Goal: Information Seeking & Learning: Learn about a topic

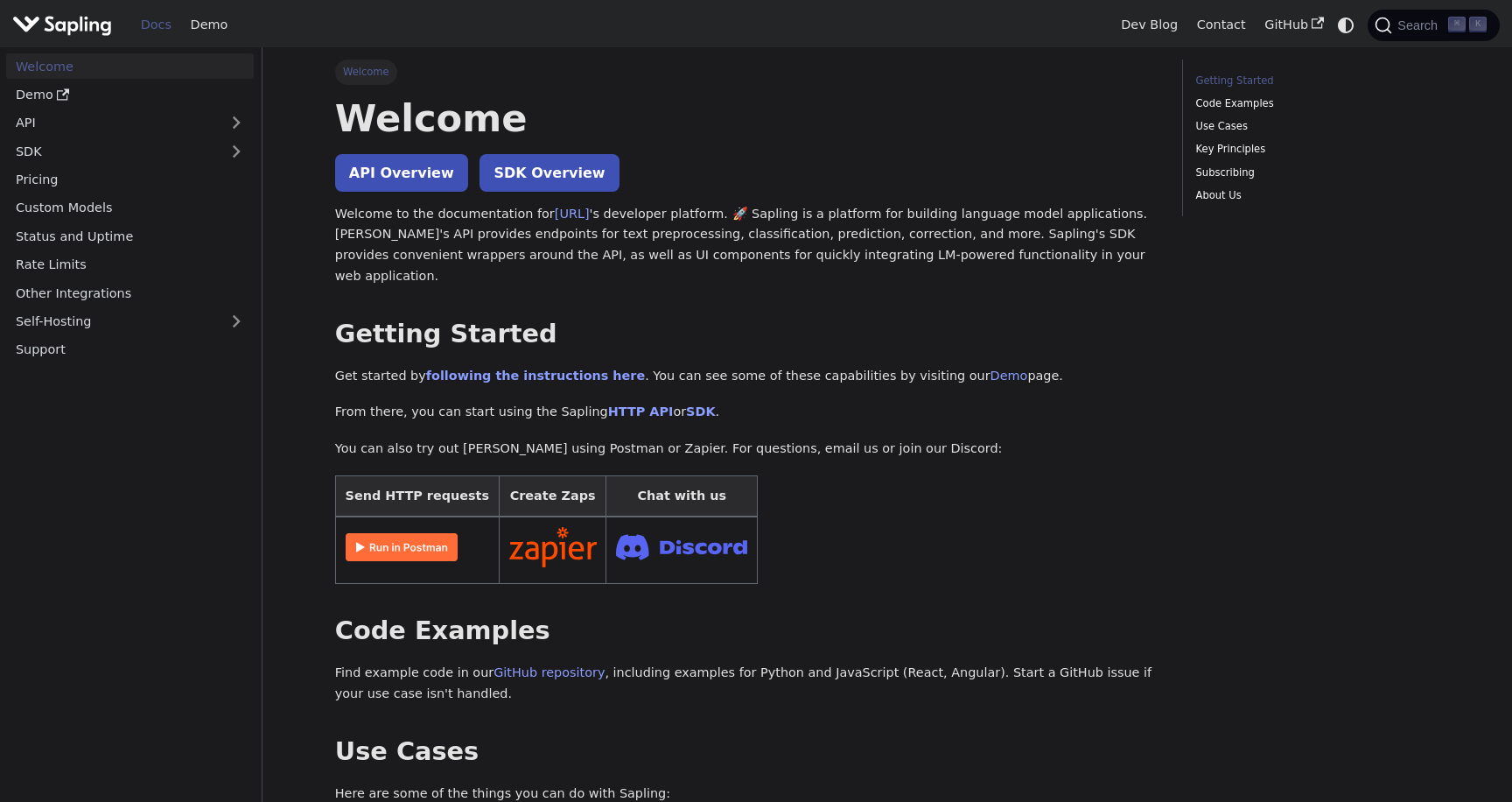
click at [443, 244] on p "Welcome to the documentation for [URL] 's developer platform. 🚀 Sapling is a pl…" at bounding box center [746, 244] width 822 height 83
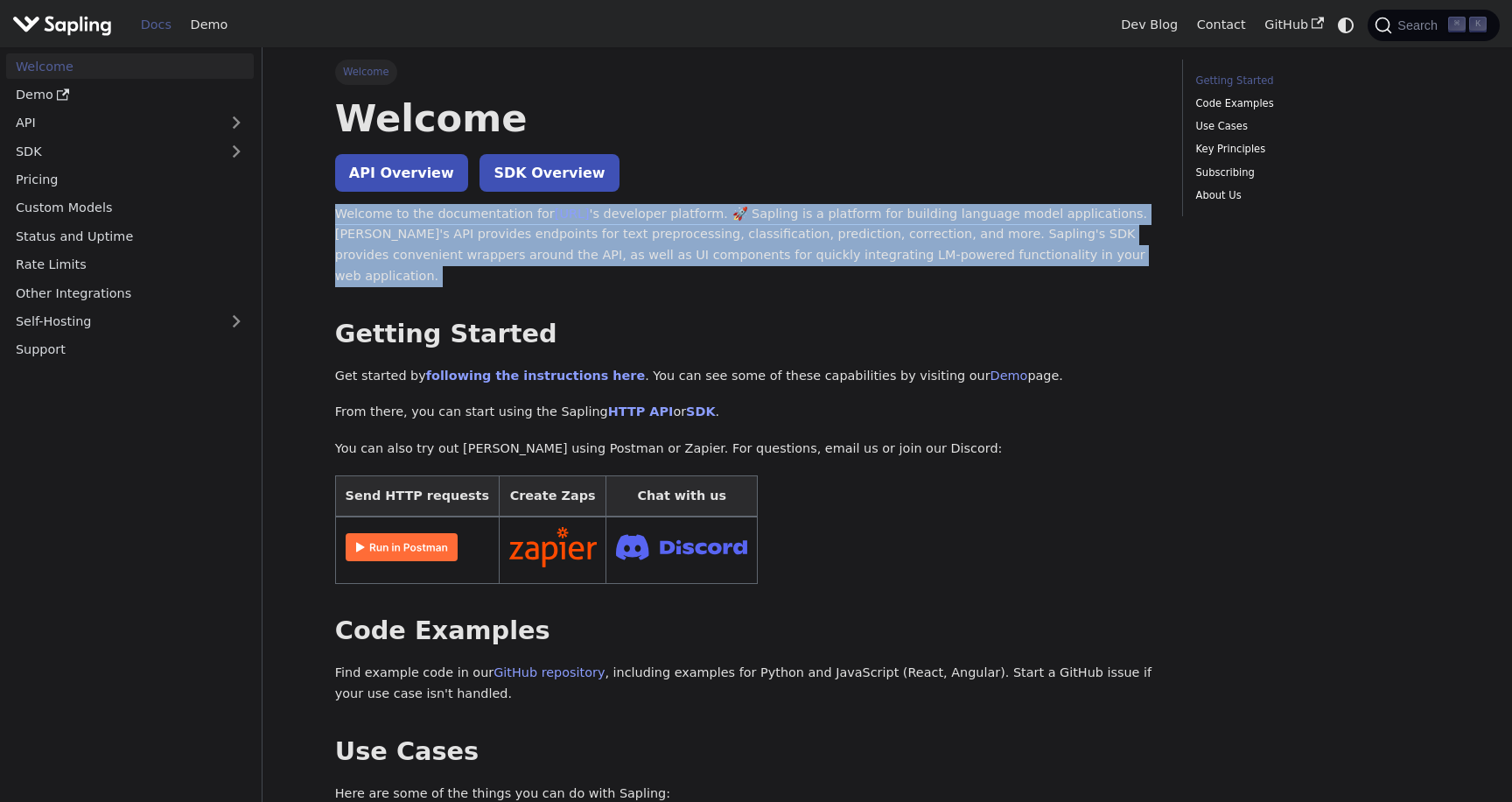
click at [443, 244] on p "Welcome to the documentation for [URL] 's developer platform. 🚀 Sapling is a pl…" at bounding box center [746, 244] width 822 height 83
click at [413, 244] on p "Welcome to the documentation for [URL] 's developer platform. 🚀 Sapling is a pl…" at bounding box center [746, 244] width 822 height 83
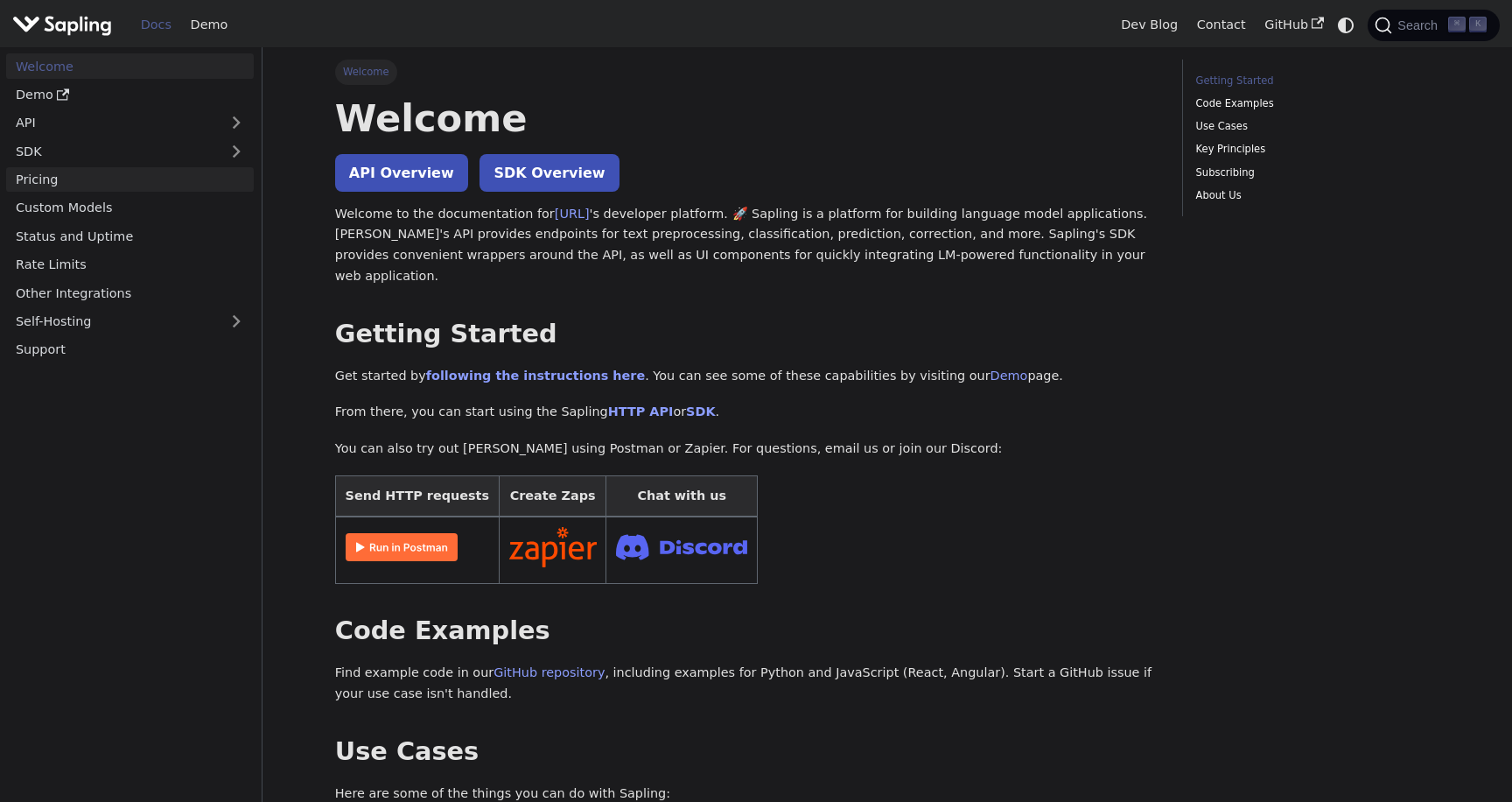
click at [58, 183] on link "Pricing" at bounding box center [130, 179] width 247 height 25
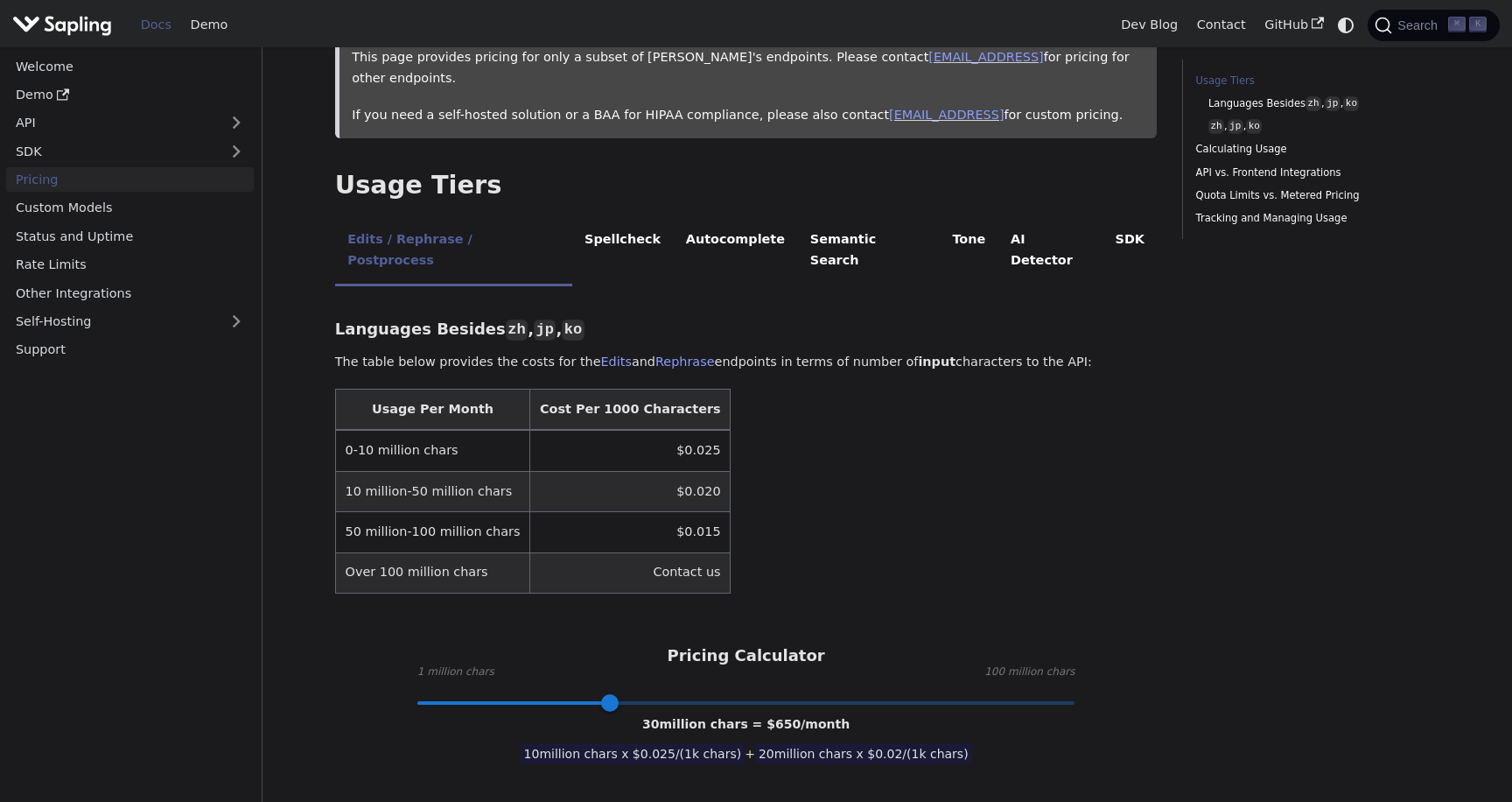
scroll to position [309, 0]
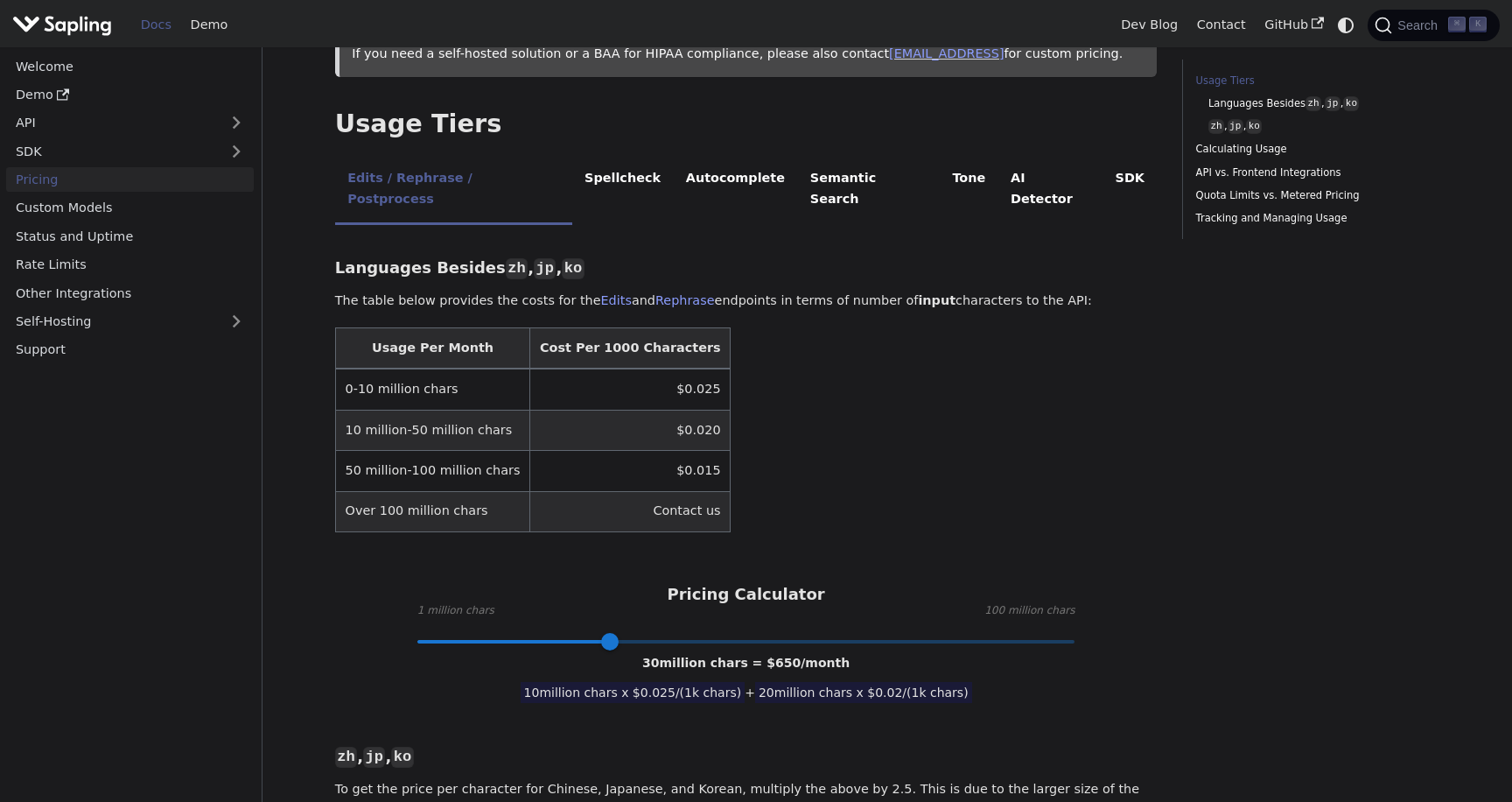
click at [375, 291] on p "The table below provides the costs for the Edits and Rephrase endpoints in term…" at bounding box center [746, 301] width 822 height 21
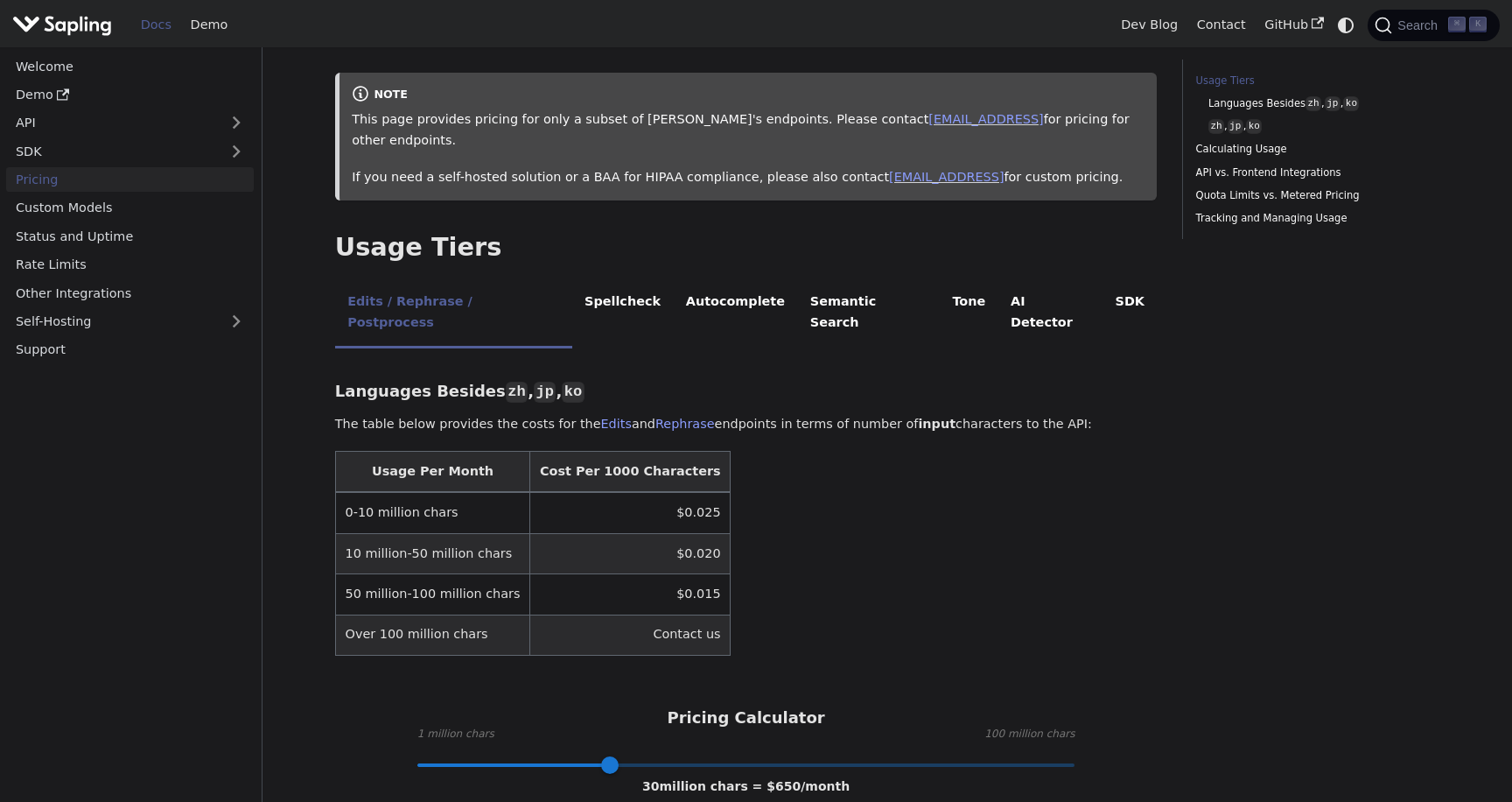
scroll to position [181, 0]
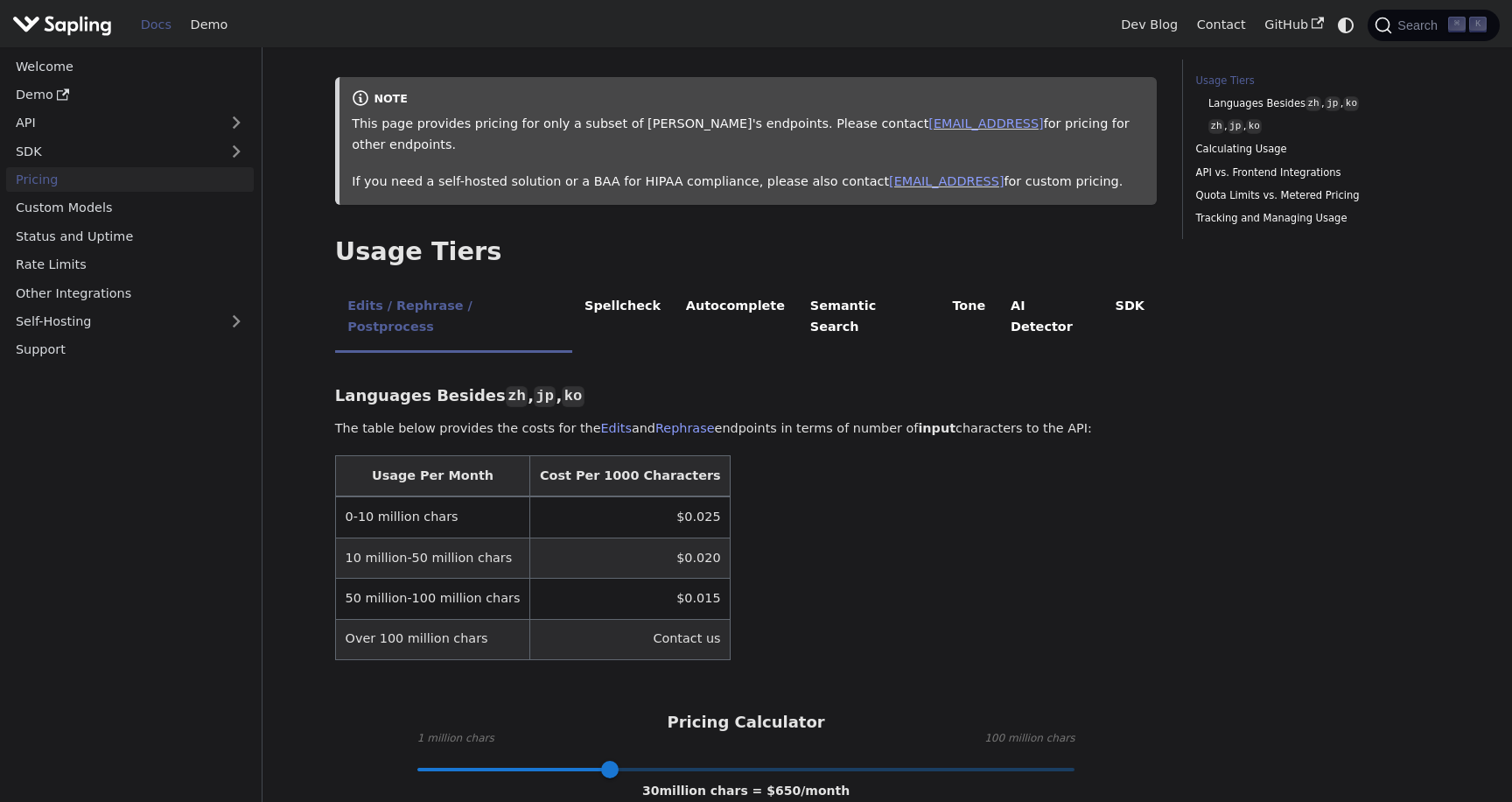
click at [924, 713] on div "Pricing Calculator 1 million chars 100 million chars 30 million chars = $ 650 /…" at bounding box center [746, 741] width 822 height 57
click at [998, 283] on li "AI Detector" at bounding box center [1050, 318] width 105 height 69
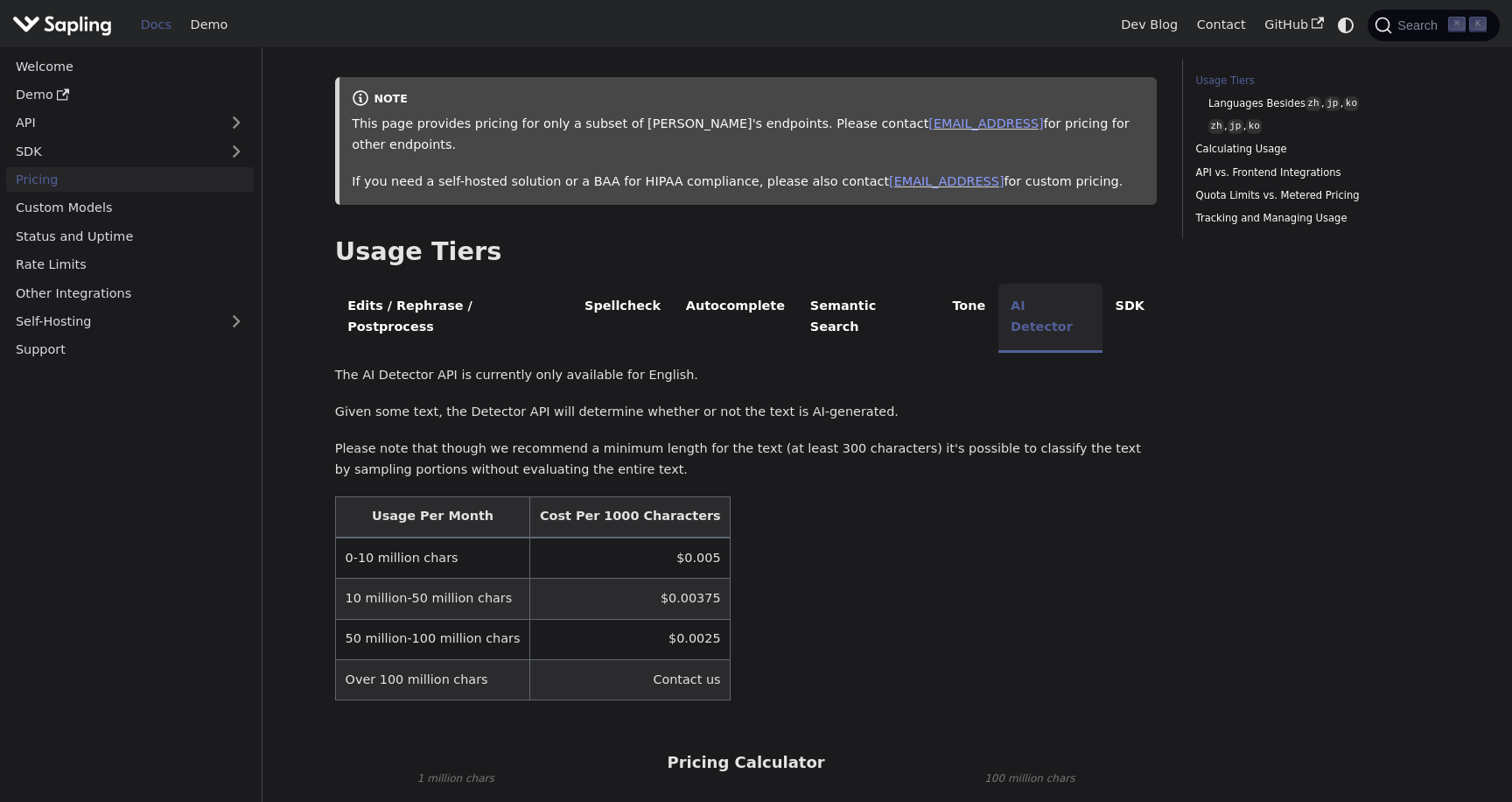
click at [998, 283] on li "AI Detector" at bounding box center [1050, 318] width 105 height 69
click at [998, 289] on li "AI Detector" at bounding box center [1050, 318] width 105 height 69
click at [631, 619] on td "$0.0025" at bounding box center [631, 638] width 201 height 40
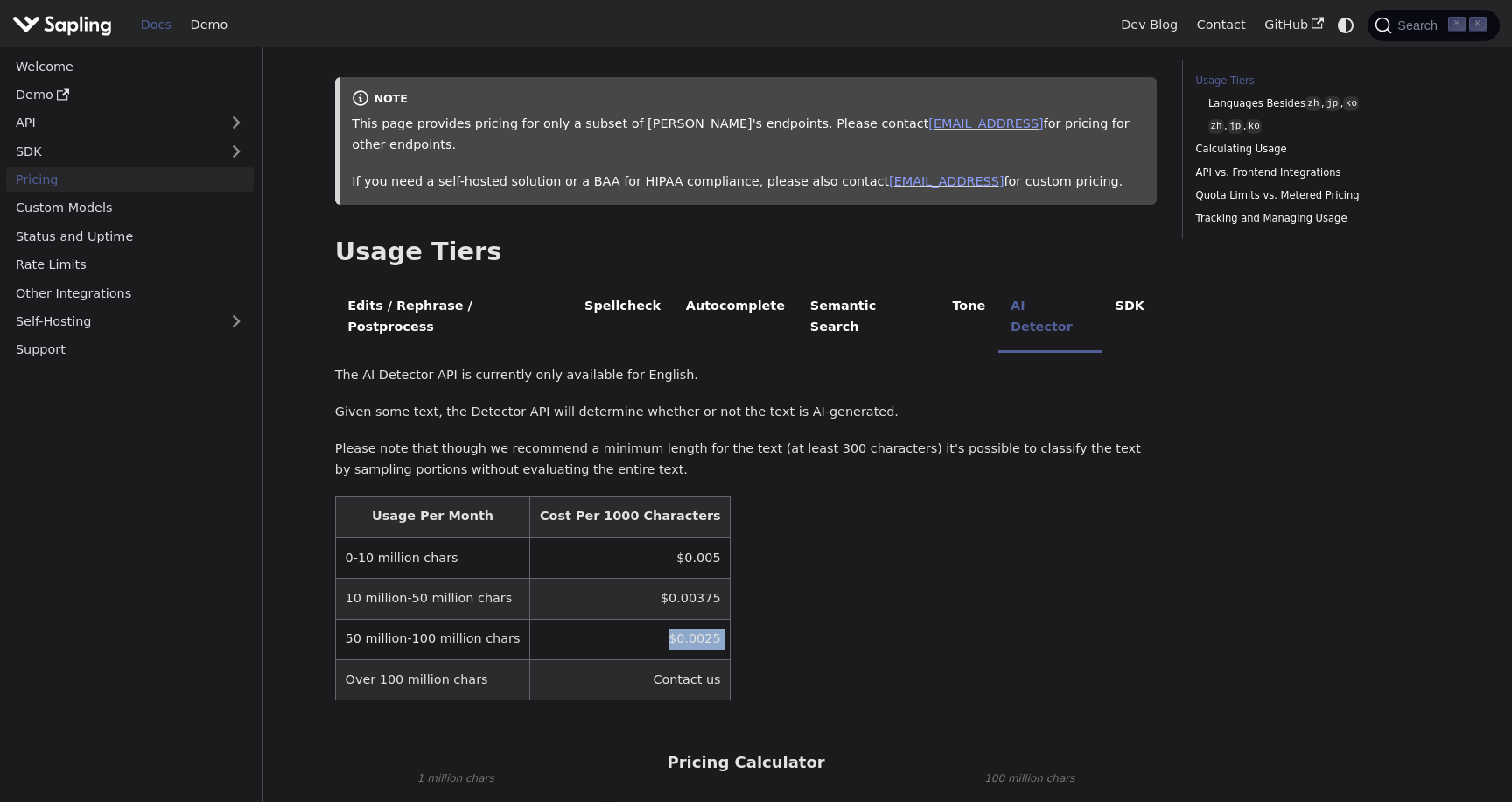
click at [572, 619] on td "$0.0025" at bounding box center [631, 638] width 201 height 40
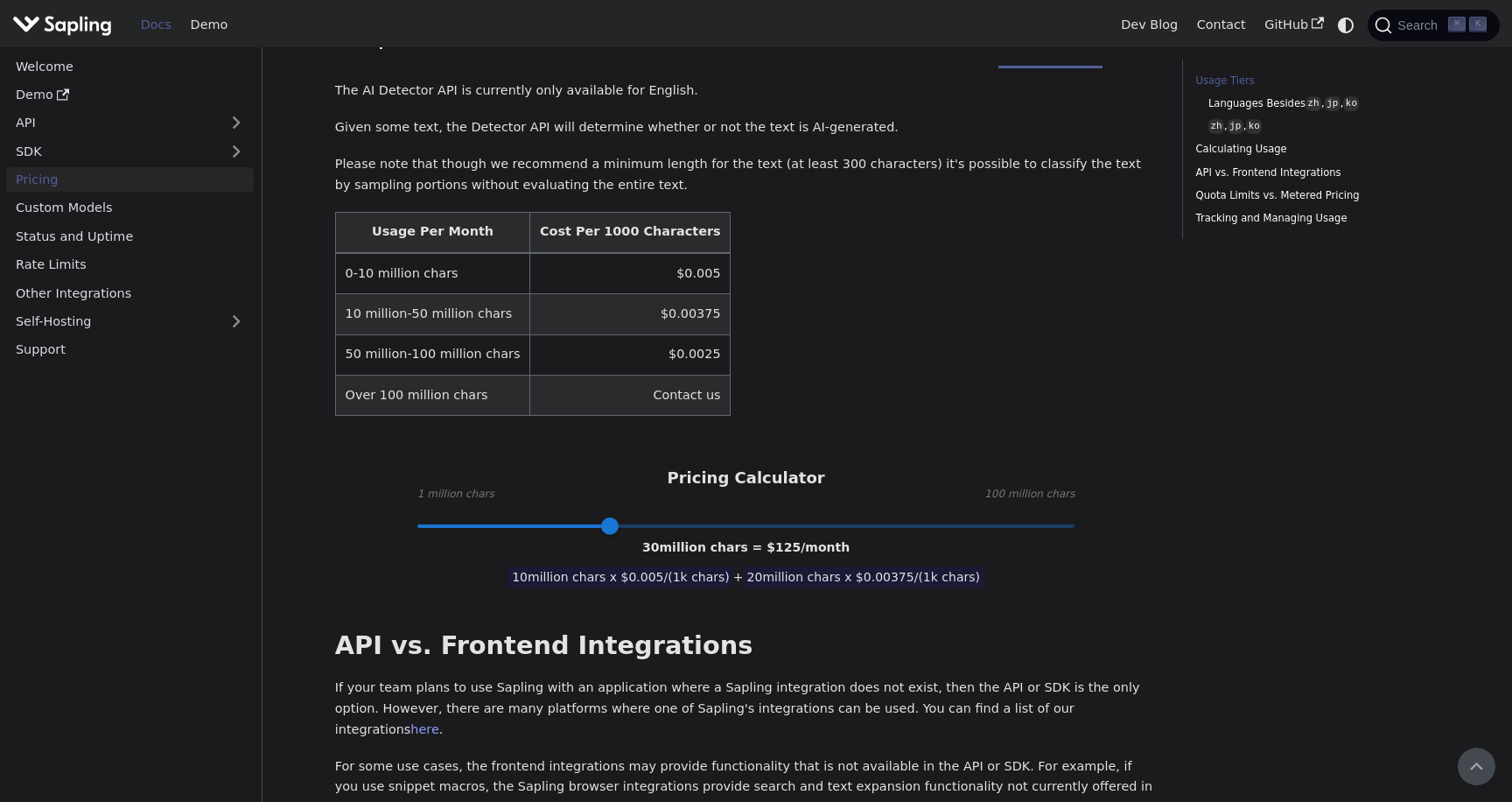
scroll to position [561, 0]
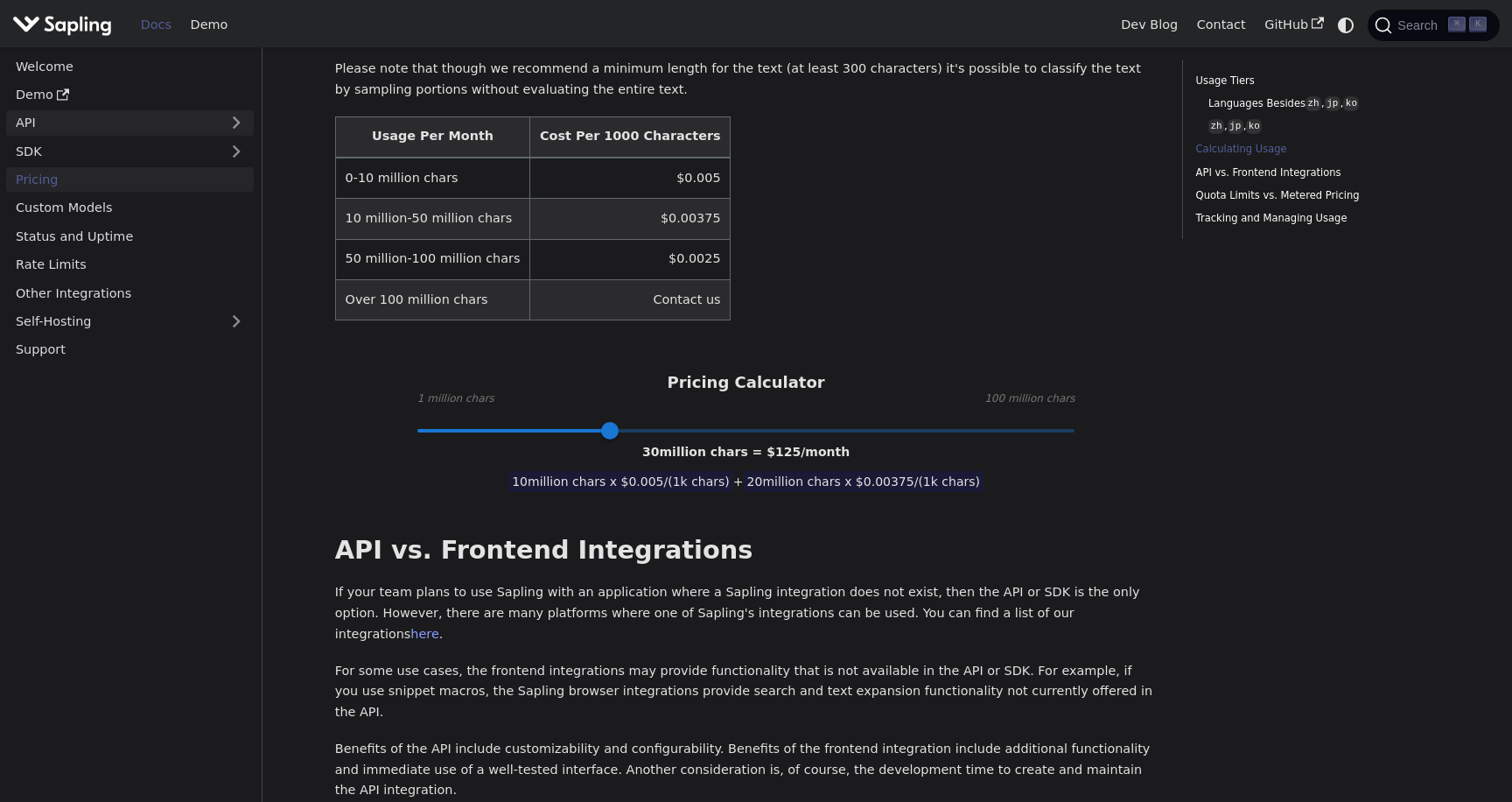
click at [127, 112] on link "API" at bounding box center [112, 123] width 213 height 25
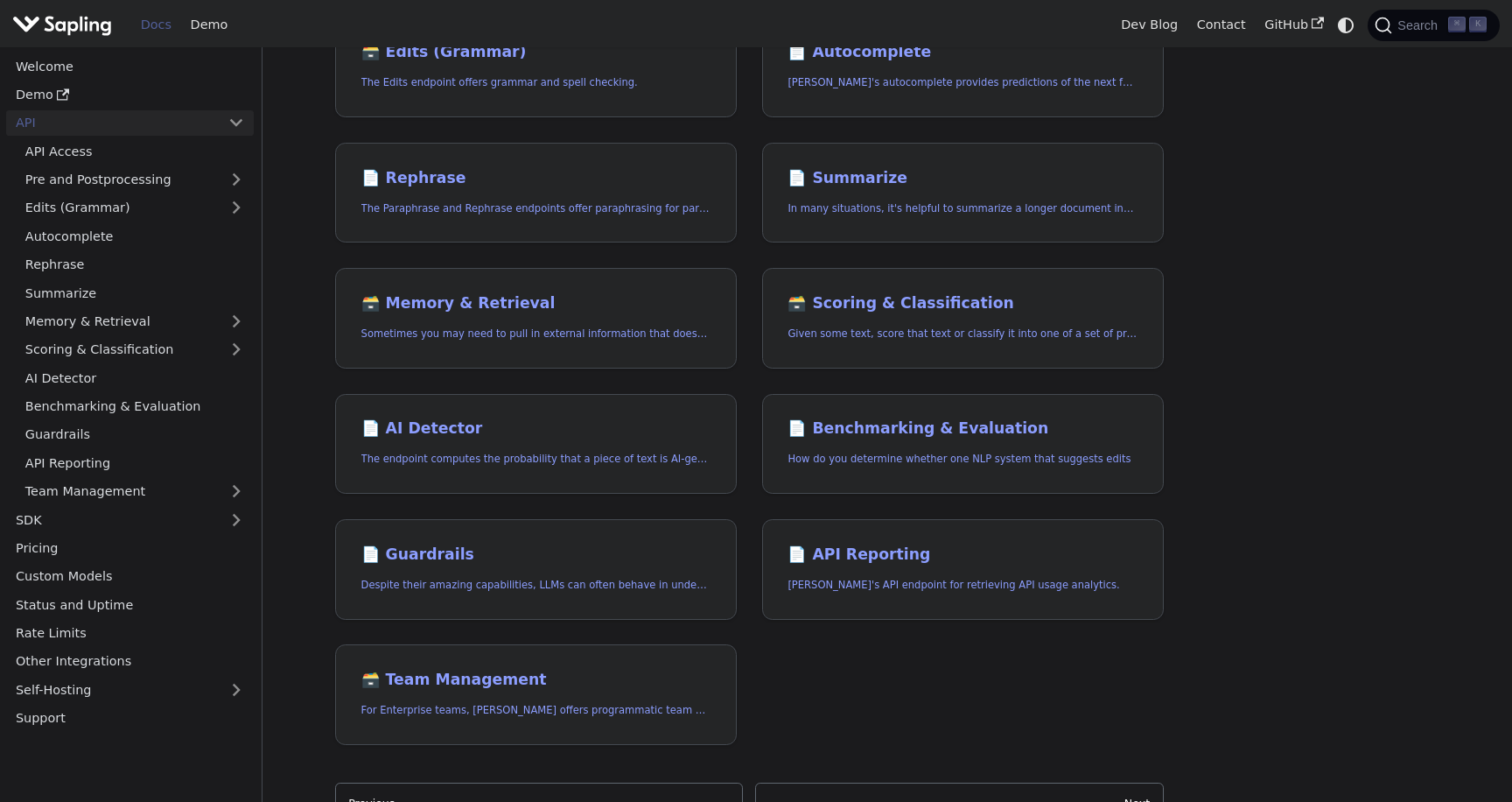
scroll to position [335, 0]
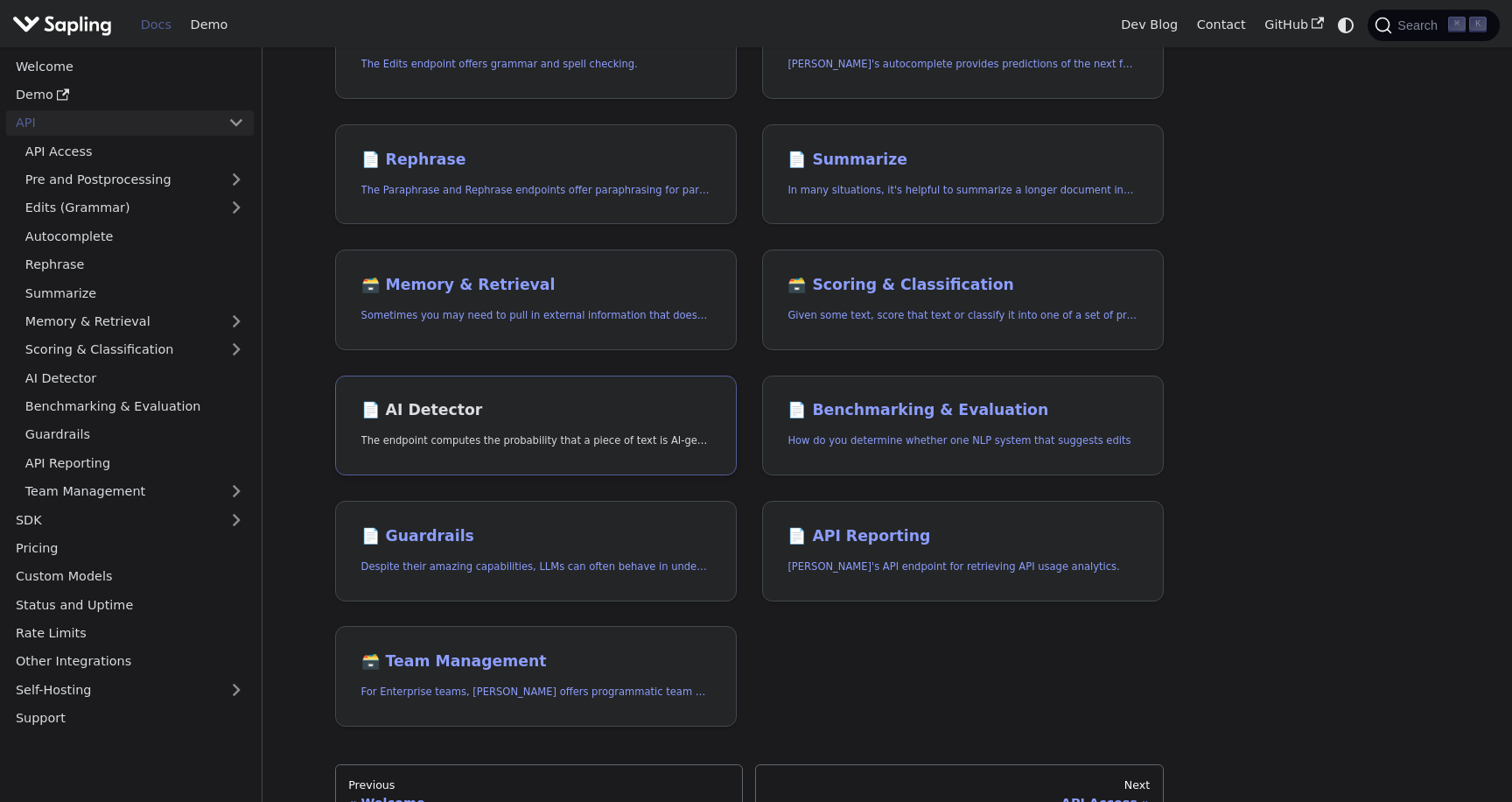
click at [438, 423] on link "📄️ AI Detector The endpoint computes the probability that a piece of text is AI…" at bounding box center [536, 426] width 401 height 100
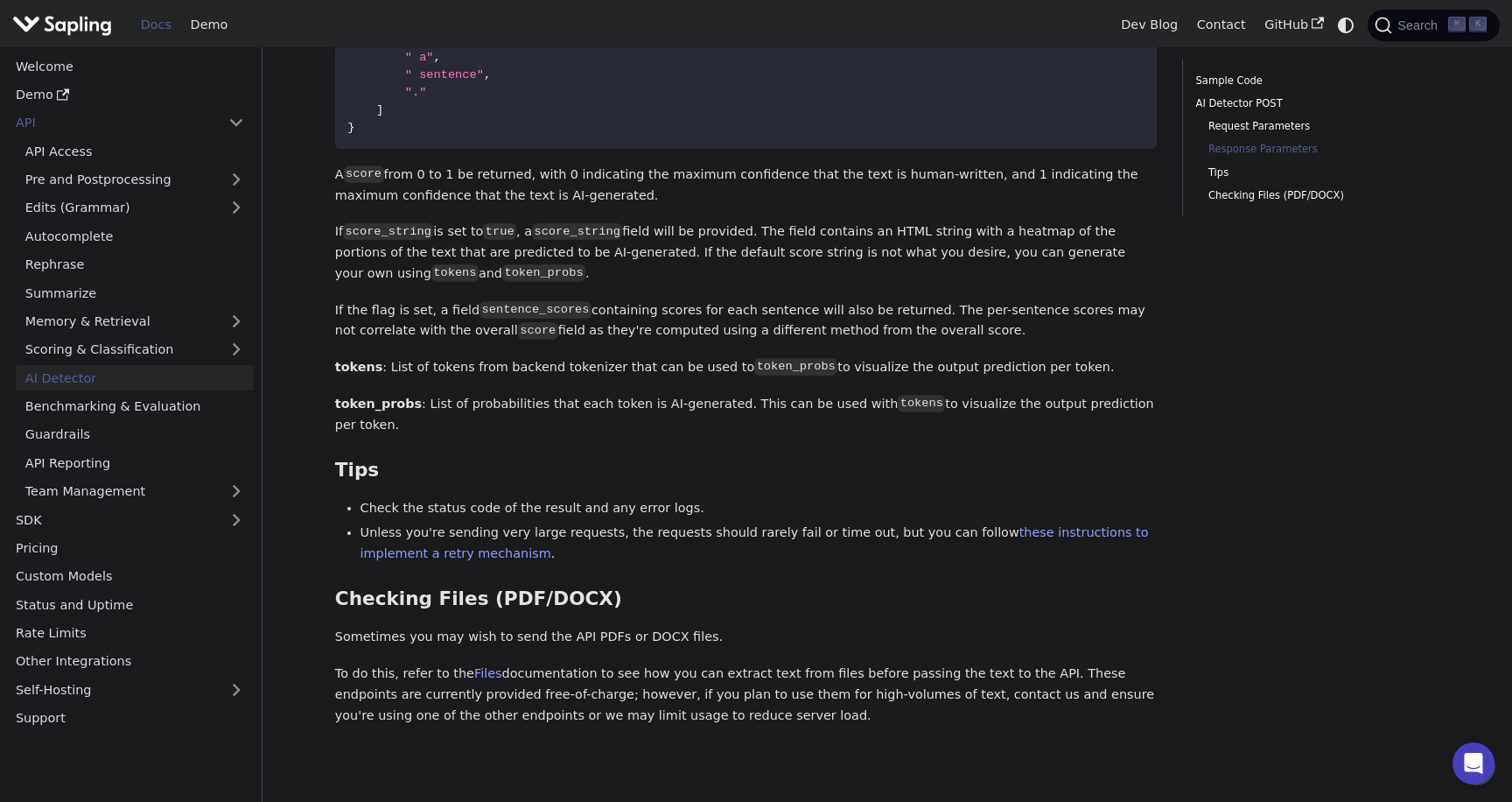
scroll to position [1925, 0]
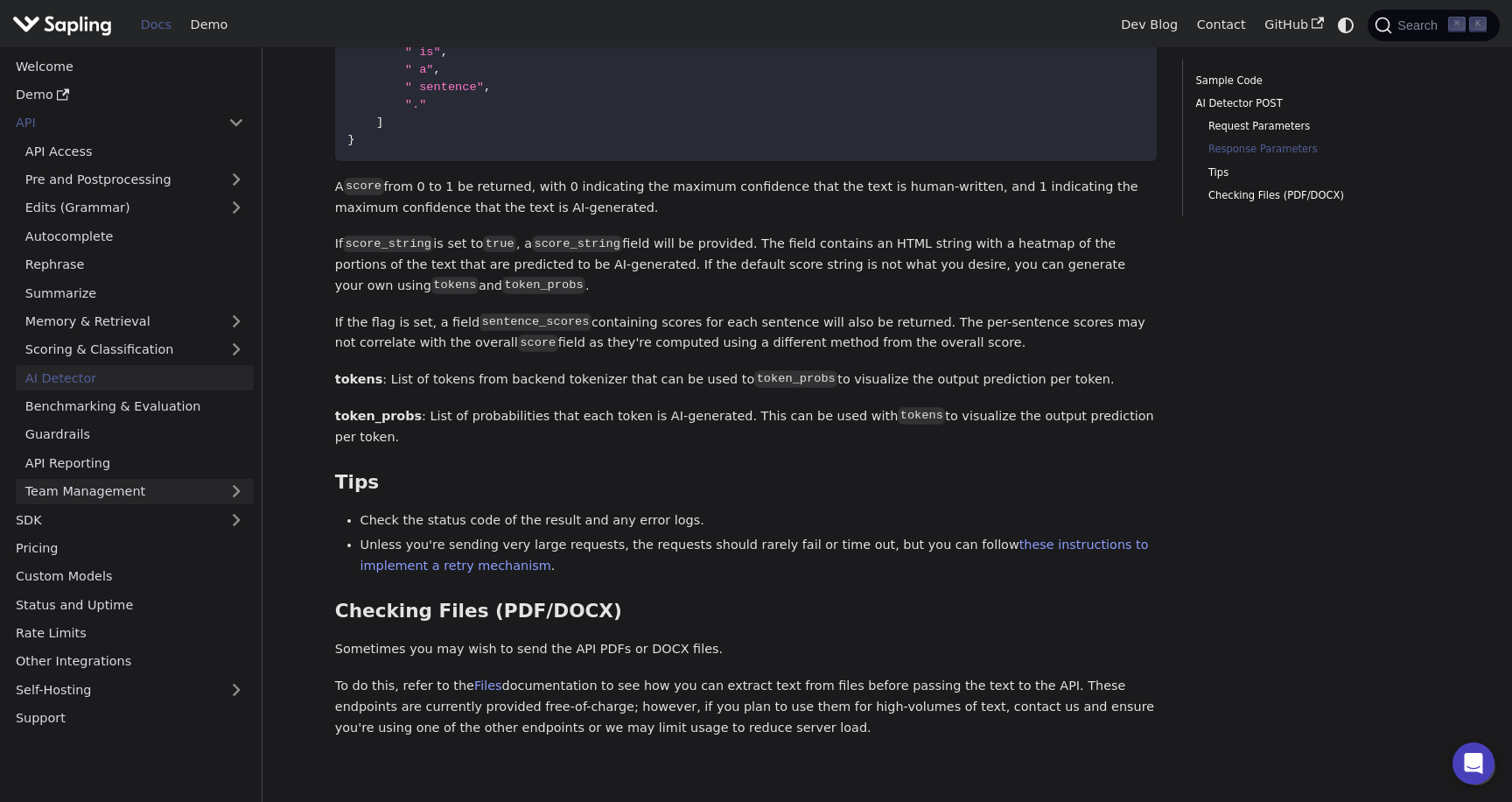
click at [194, 488] on link "Team Management" at bounding box center [135, 491] width 238 height 25
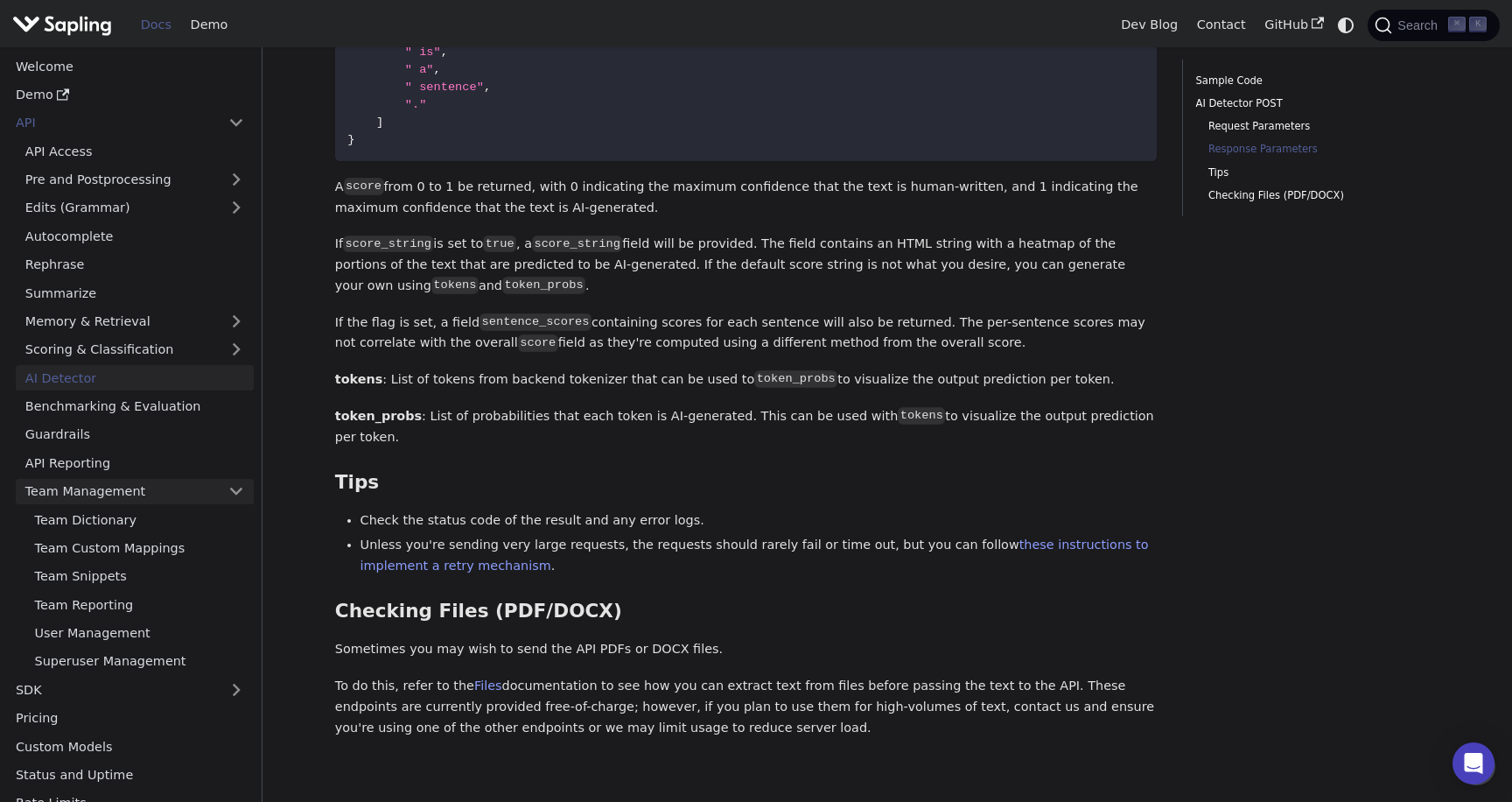
click at [194, 494] on link "Team Management" at bounding box center [135, 491] width 238 height 25
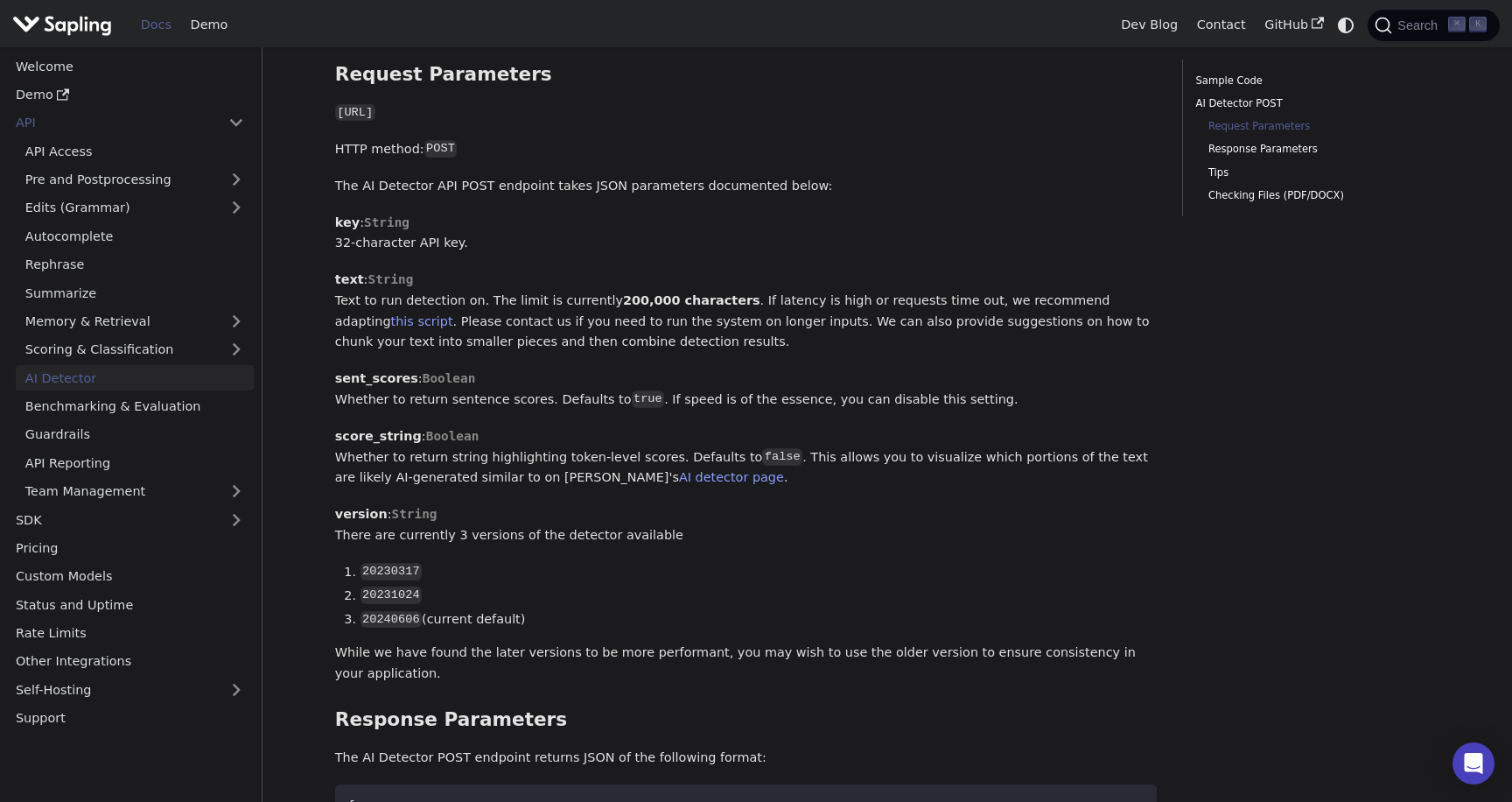
scroll to position [908, 0]
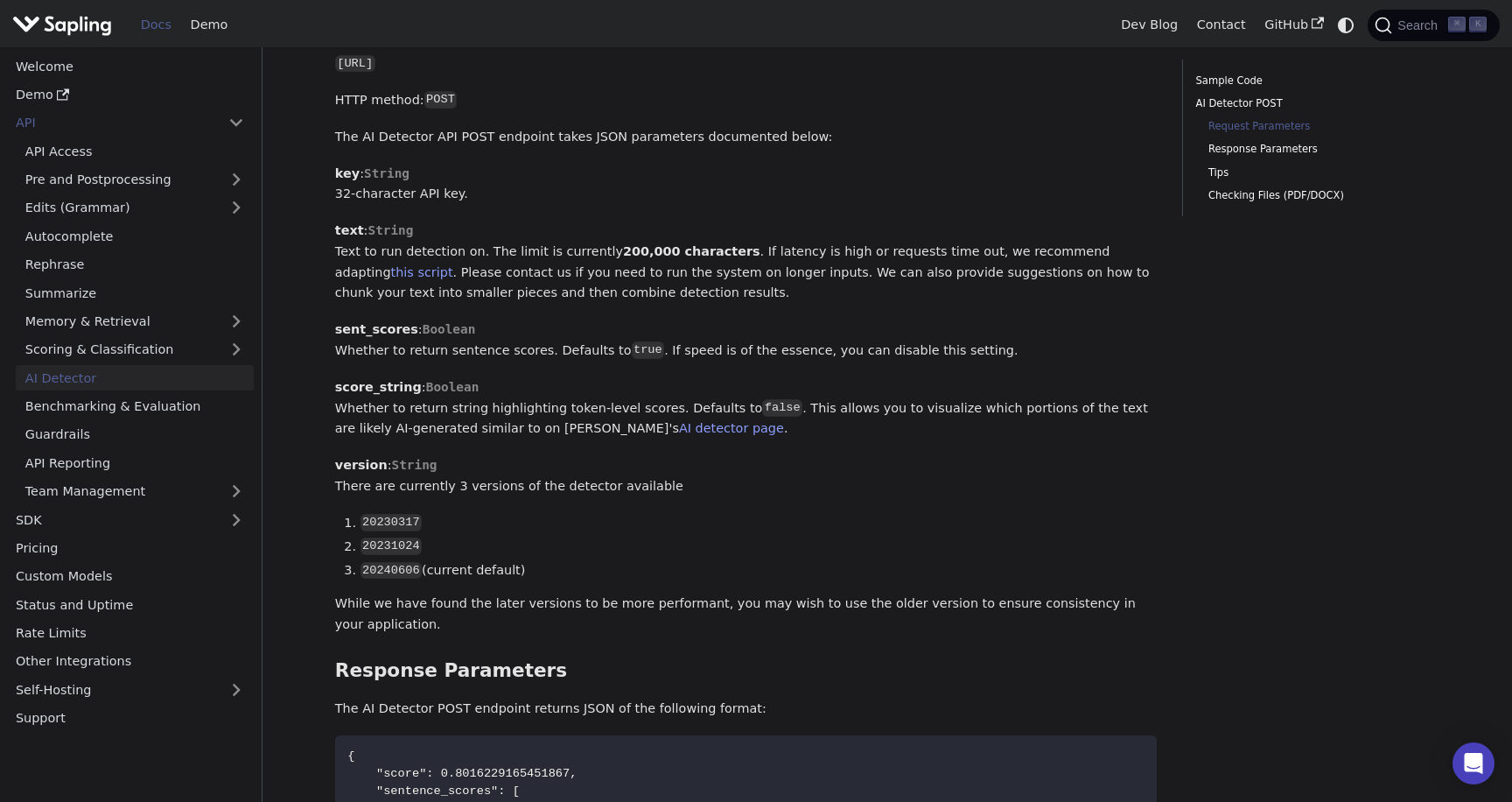
click at [312, 309] on div "API AI Detector On this page AI Detector The endpoint computes the probability …" at bounding box center [887, 533] width 1155 height 2790
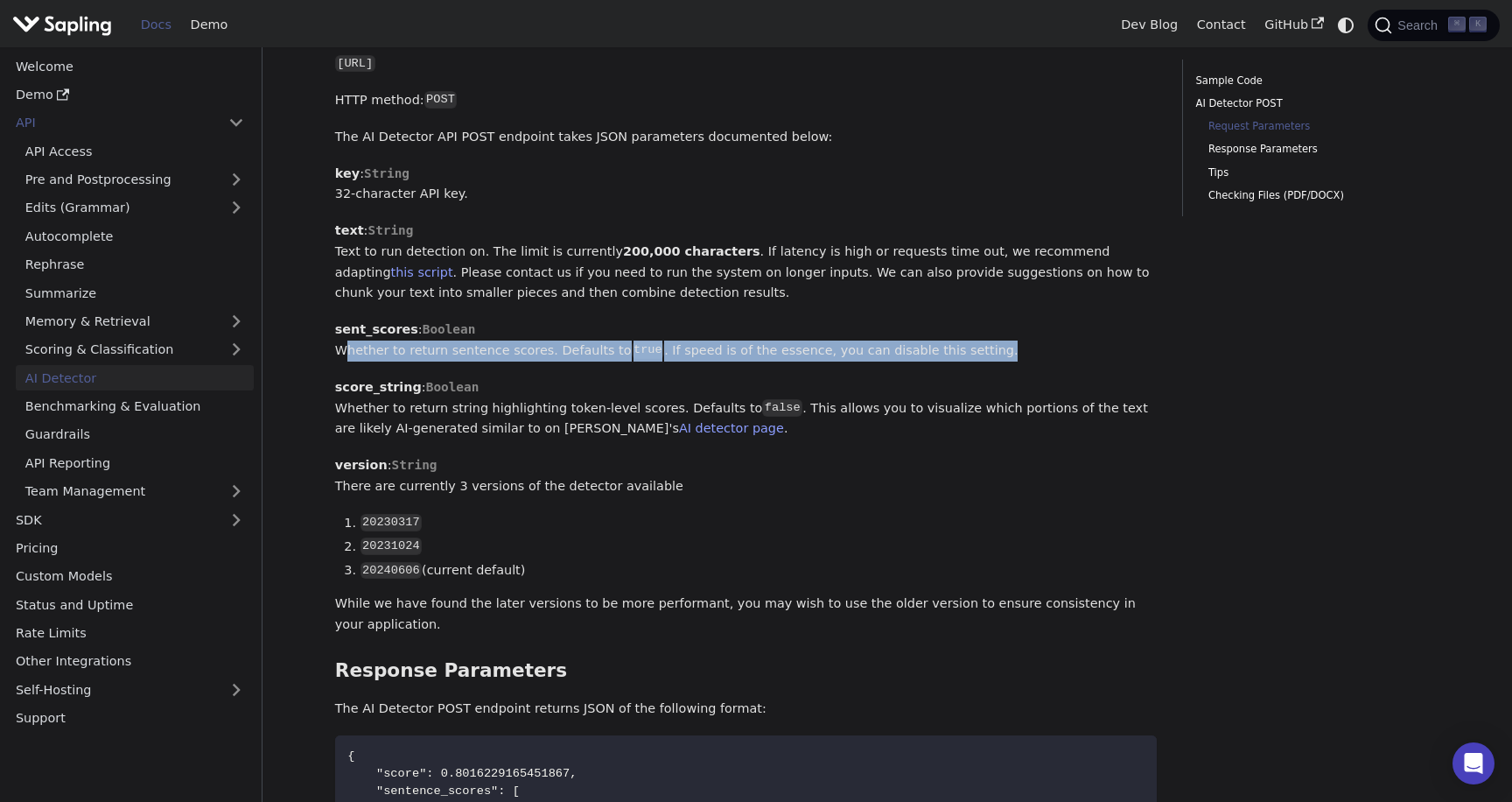
click at [312, 309] on div "API AI Detector On this page AI Detector The endpoint computes the probability …" at bounding box center [887, 533] width 1155 height 2790
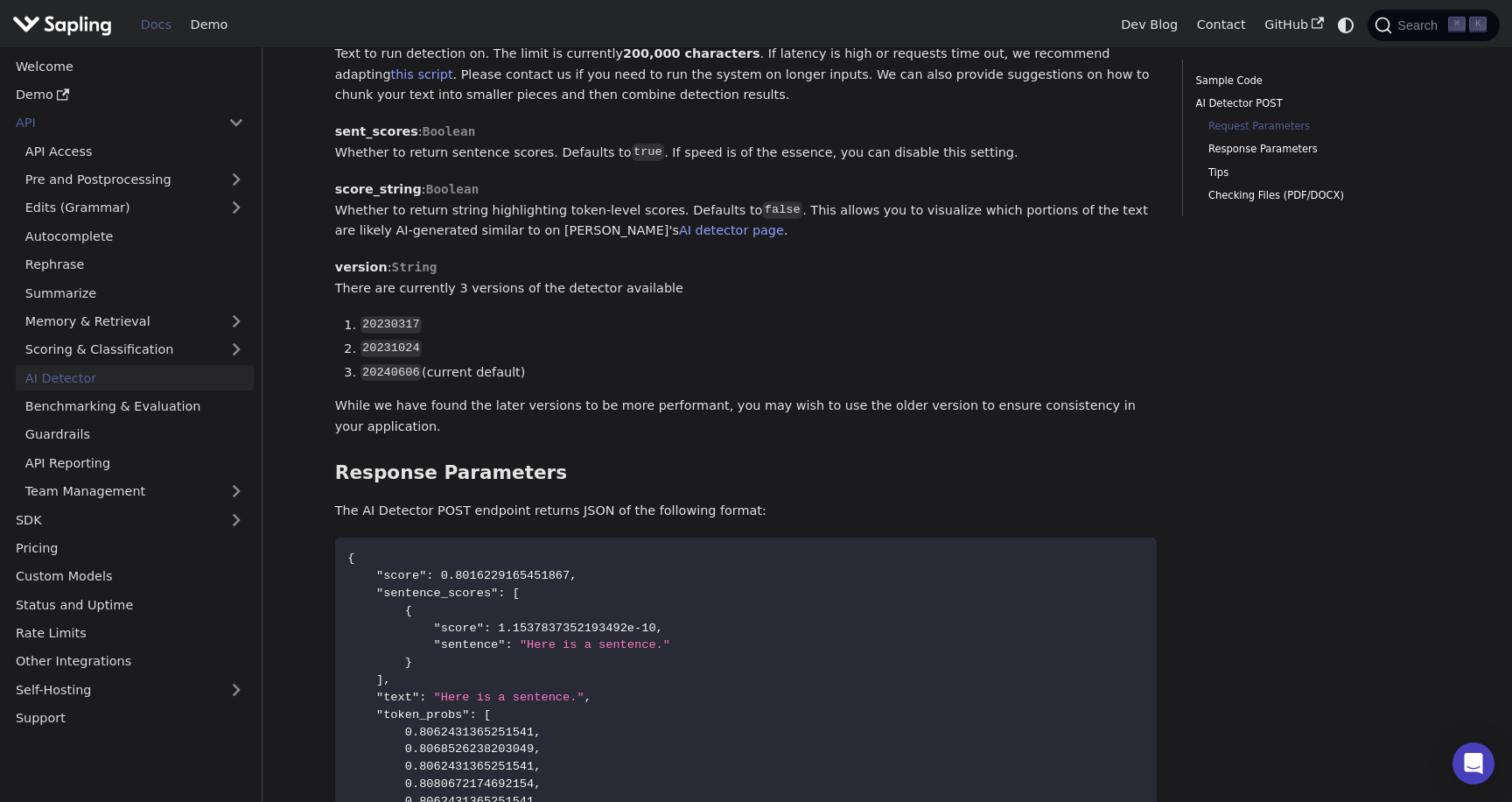
scroll to position [0, 0]
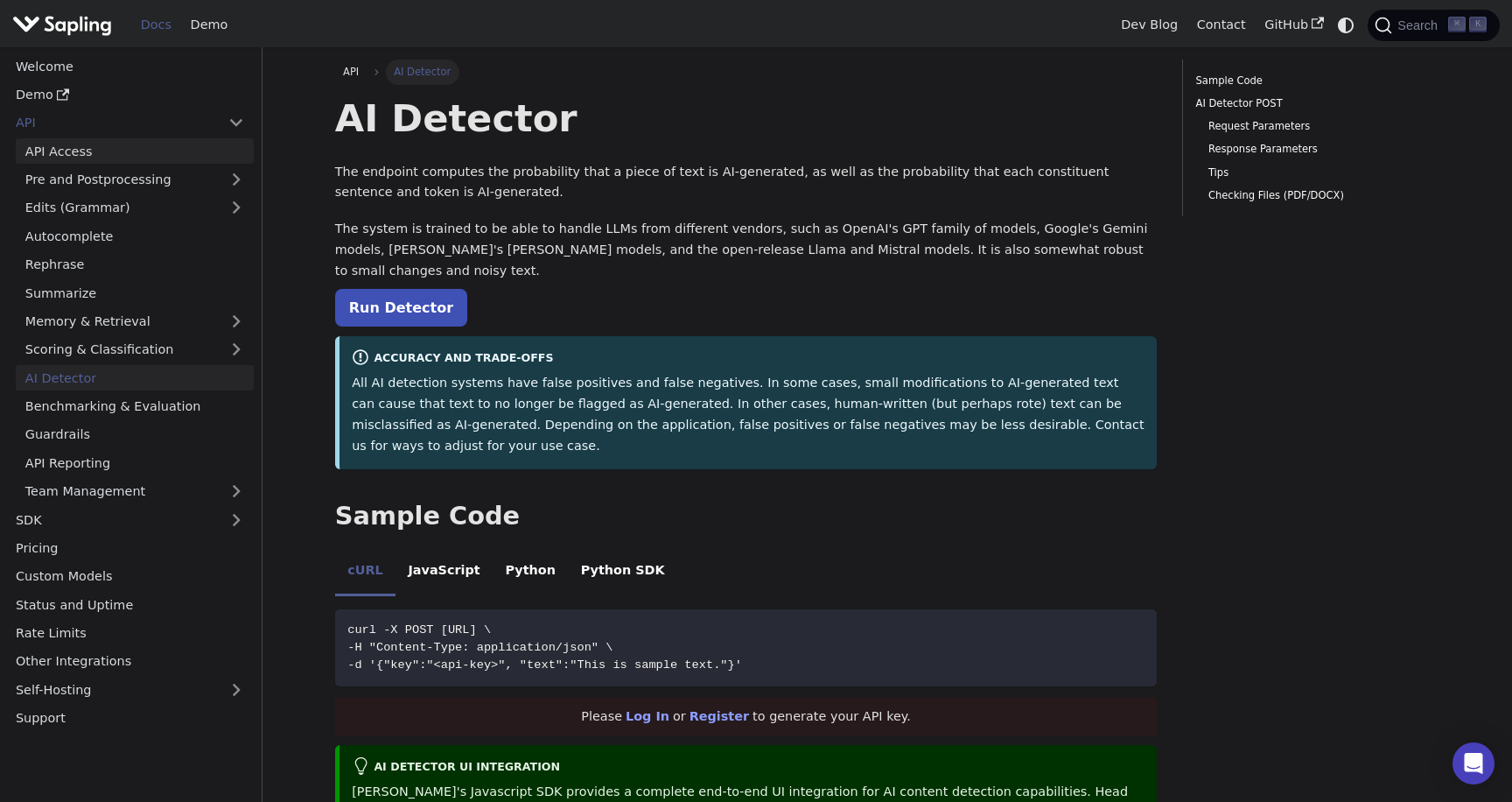
click at [93, 154] on link "API Access" at bounding box center [135, 151] width 238 height 25
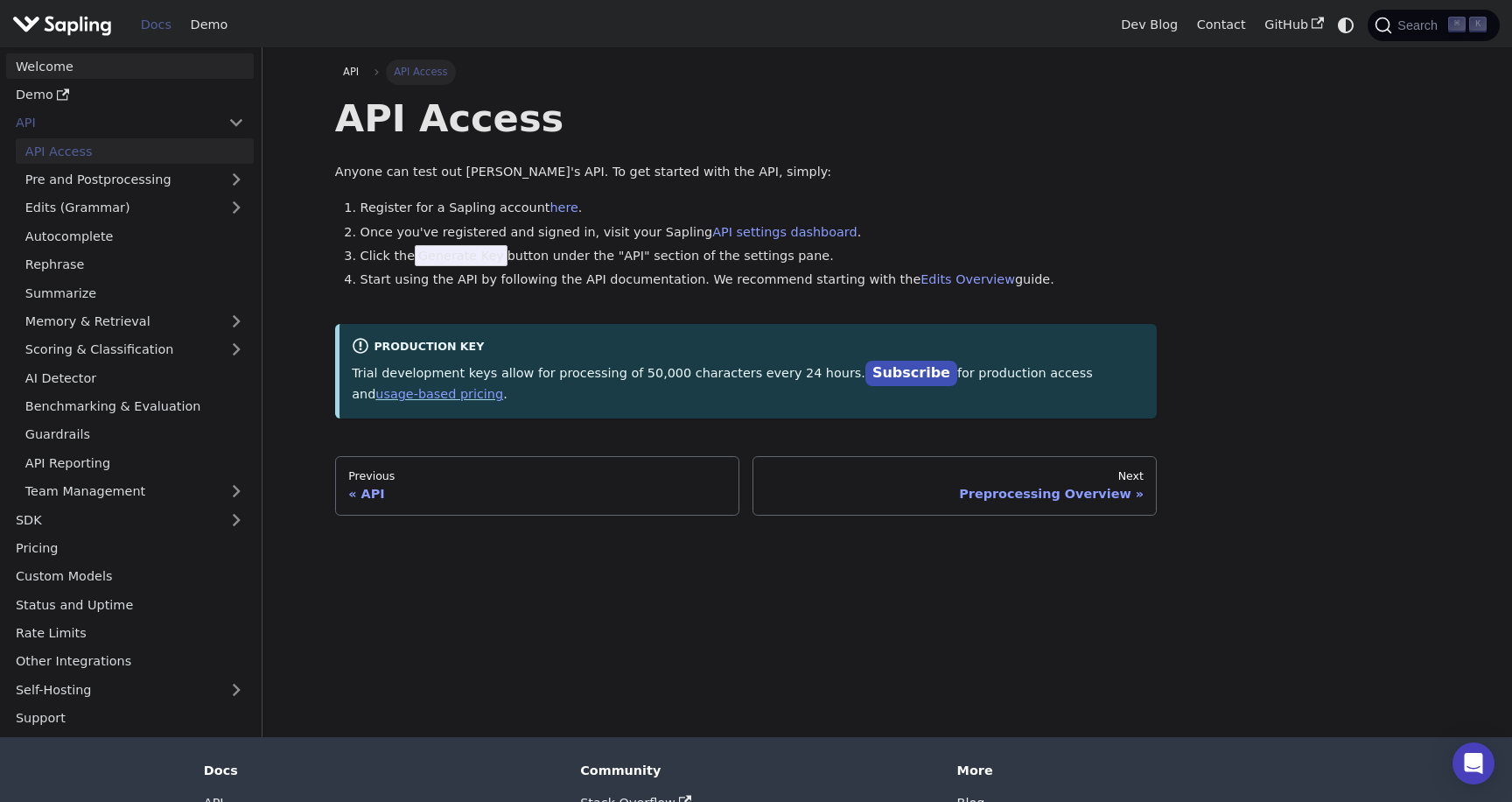
click at [49, 65] on link "Welcome" at bounding box center [130, 65] width 247 height 25
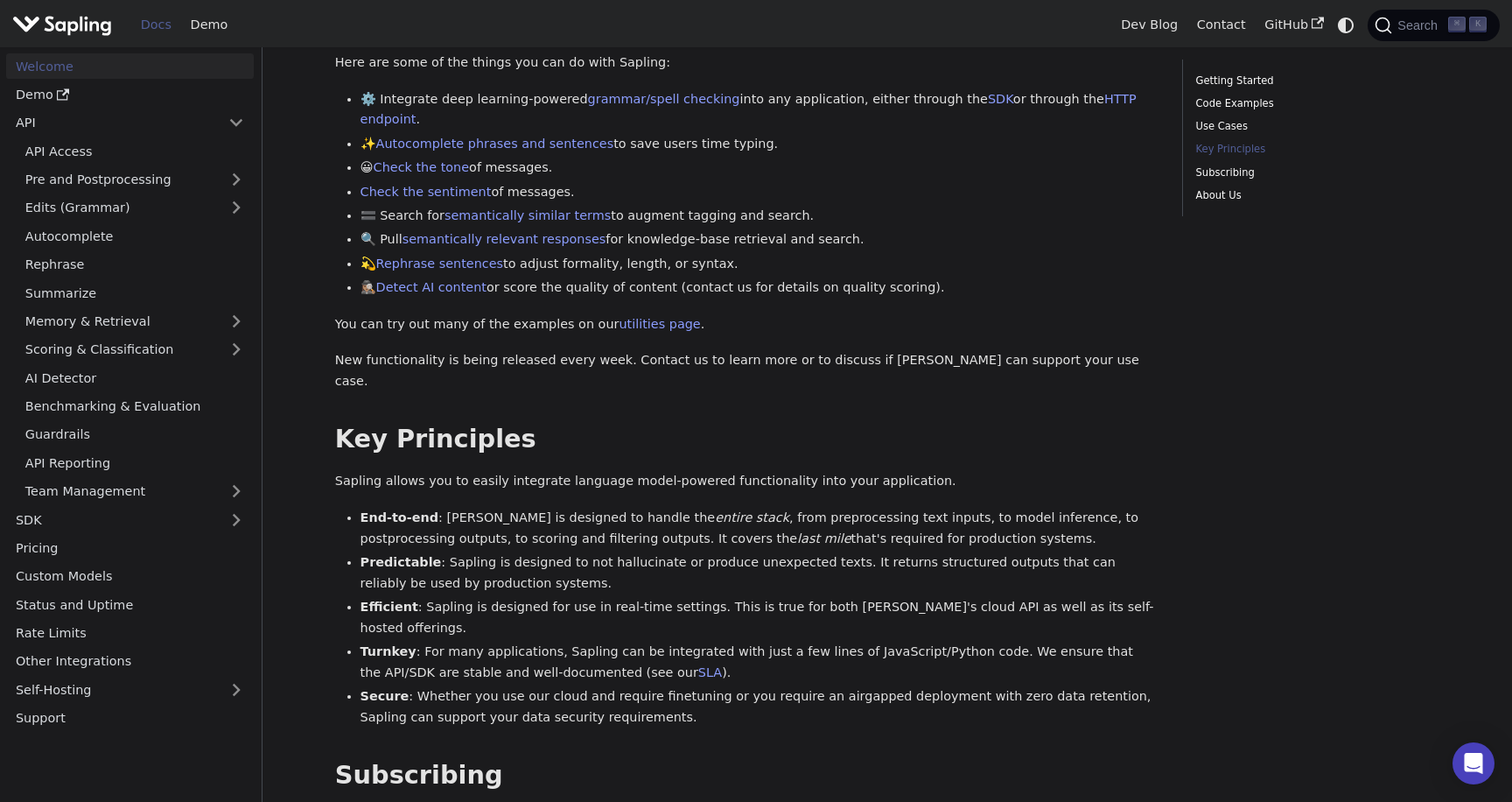
scroll to position [1239, 0]
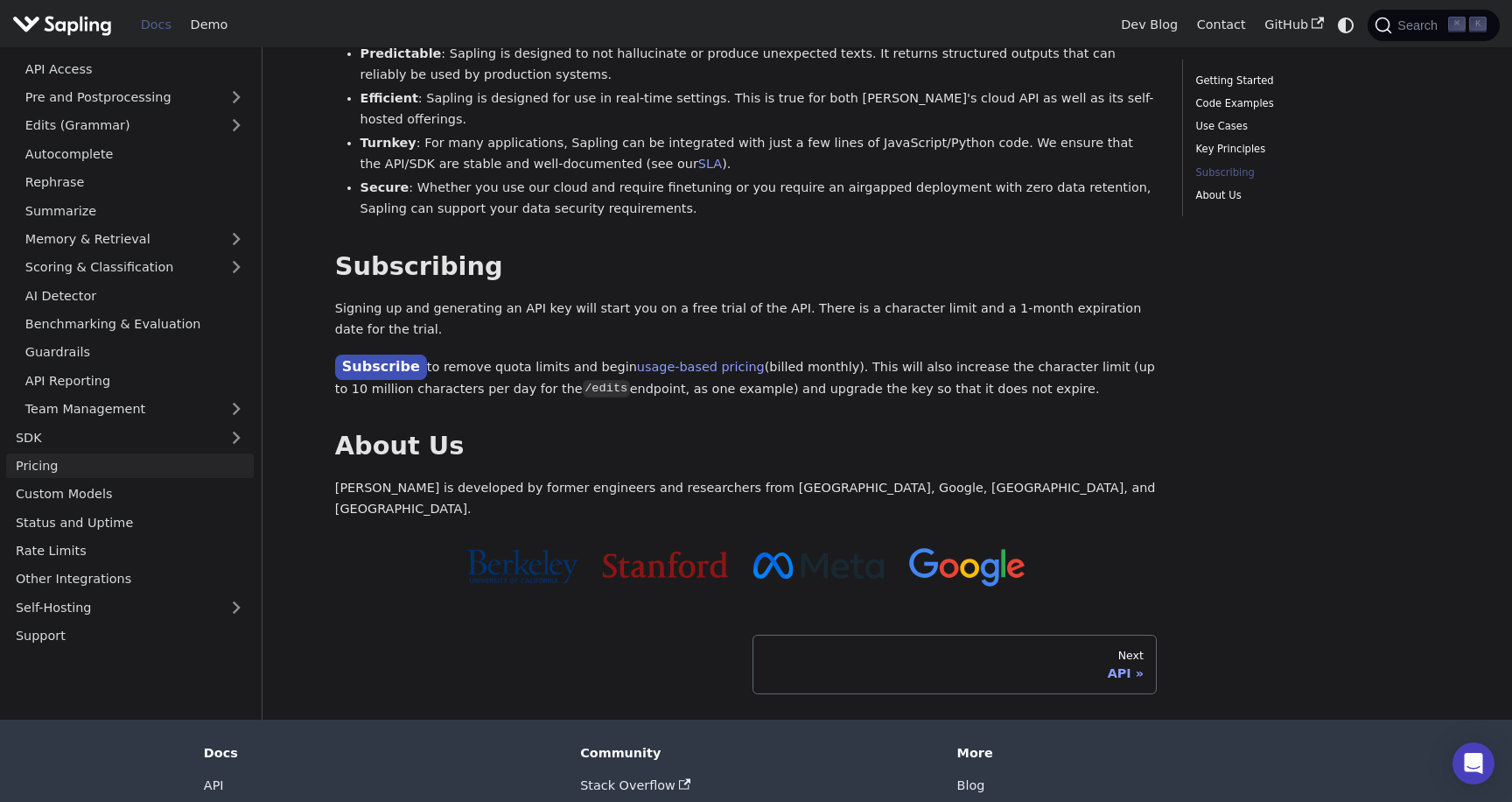
click at [75, 454] on link "Pricing" at bounding box center [130, 466] width 247 height 25
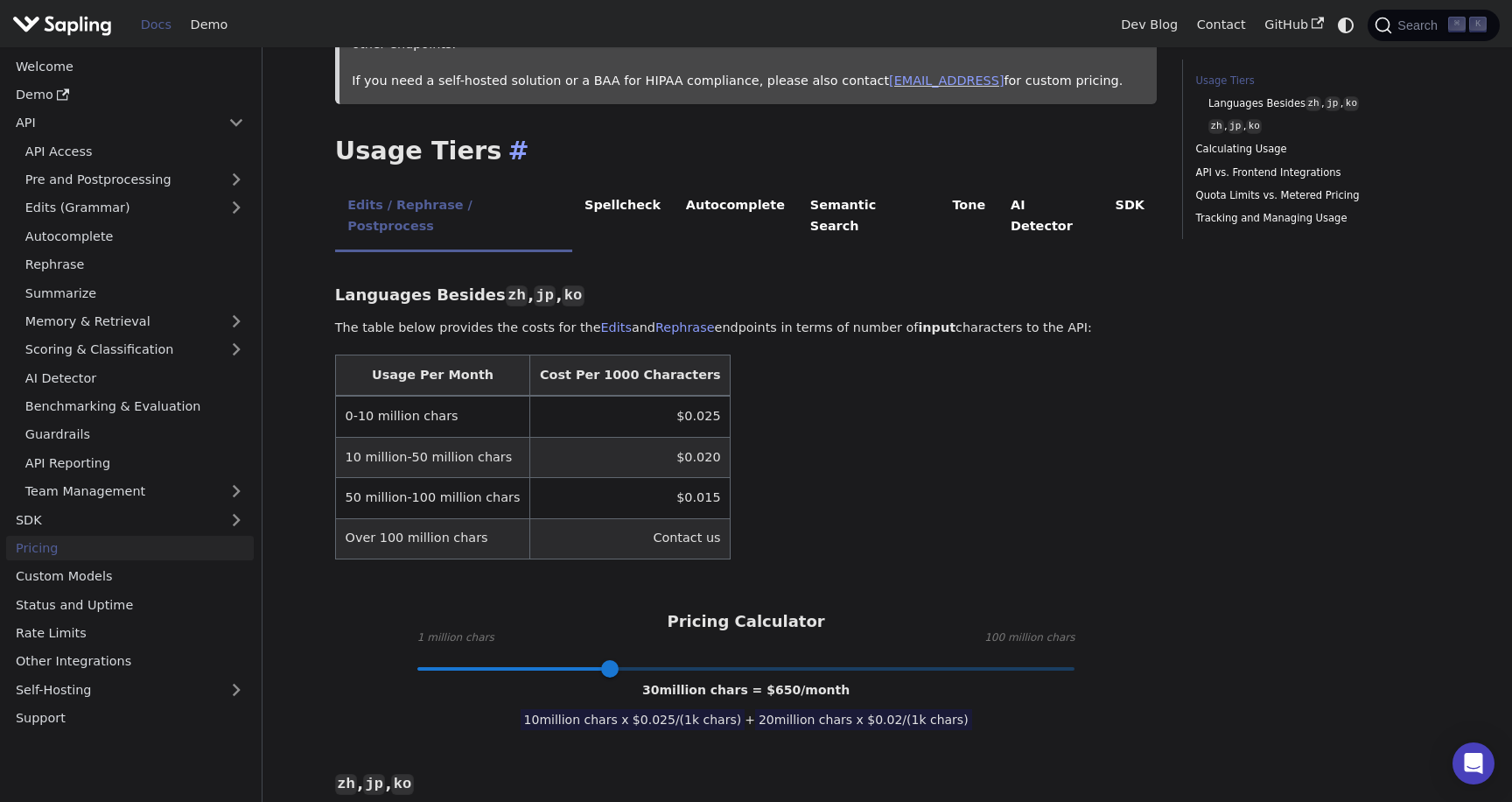
scroll to position [298, 0]
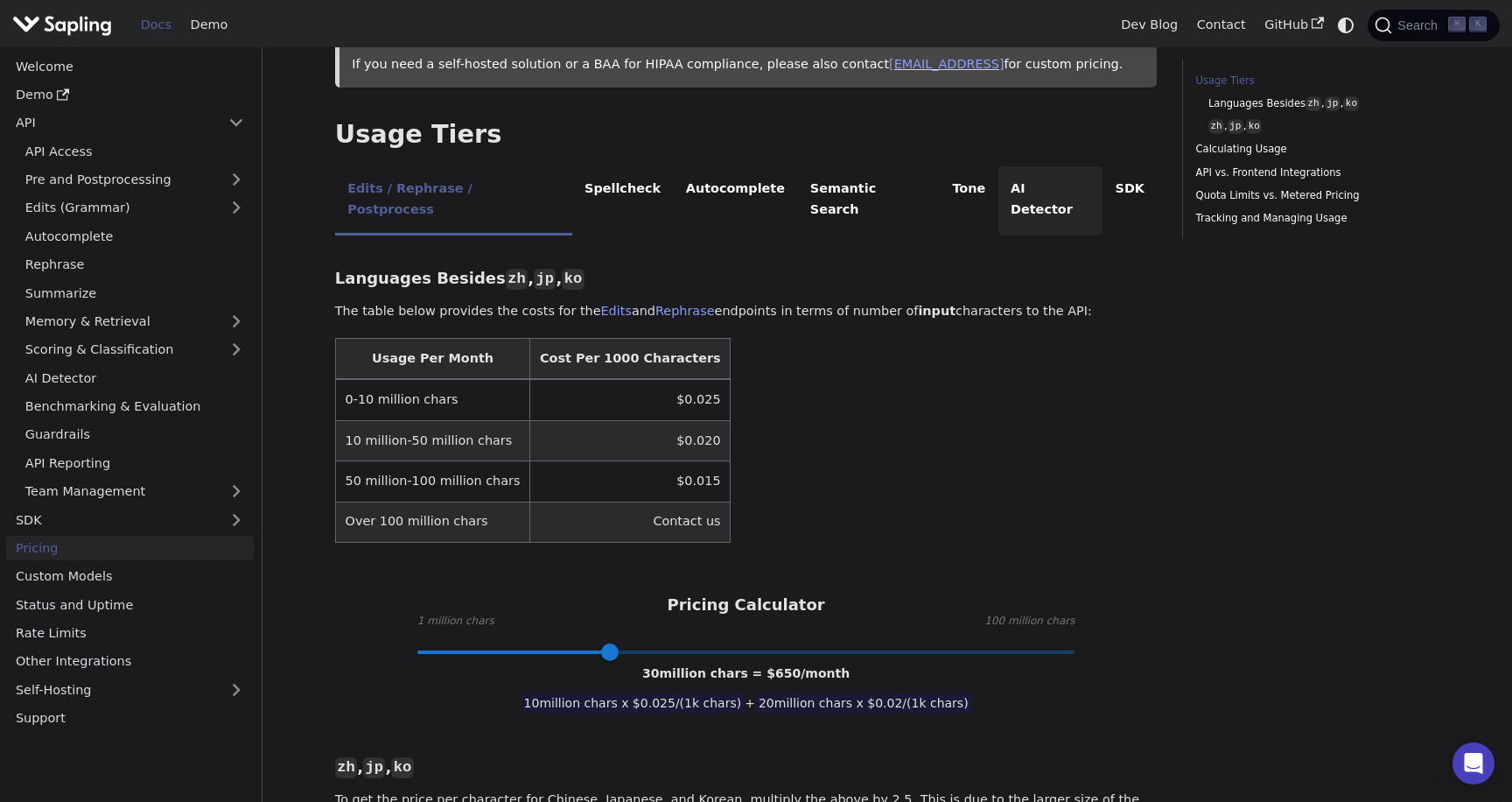
click at [998, 170] on li "AI Detector" at bounding box center [1050, 201] width 105 height 69
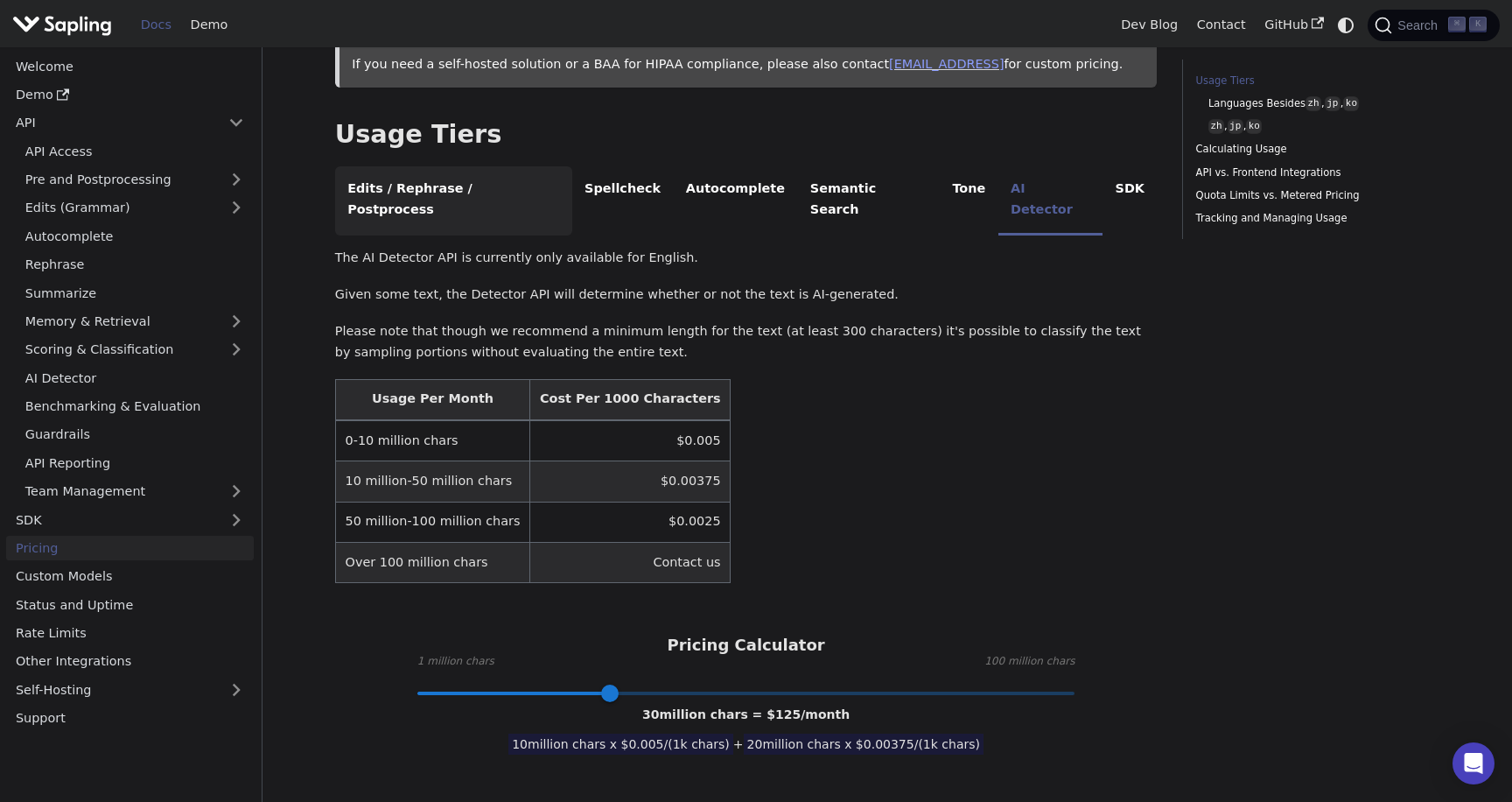
click at [434, 171] on li "Edits / Rephrase / Postprocess" at bounding box center [454, 201] width 237 height 69
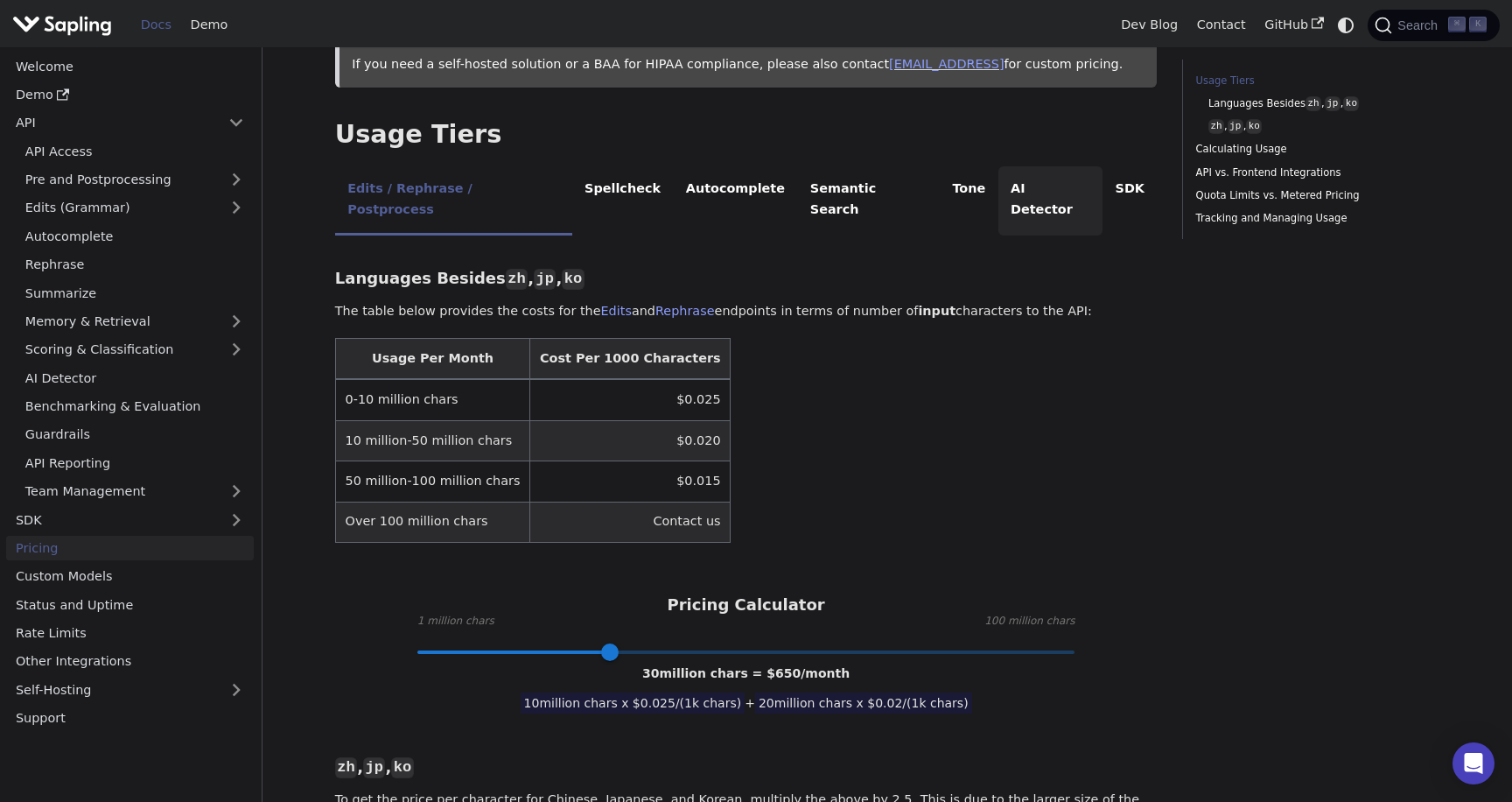
click at [998, 166] on li "AI Detector" at bounding box center [1050, 201] width 105 height 69
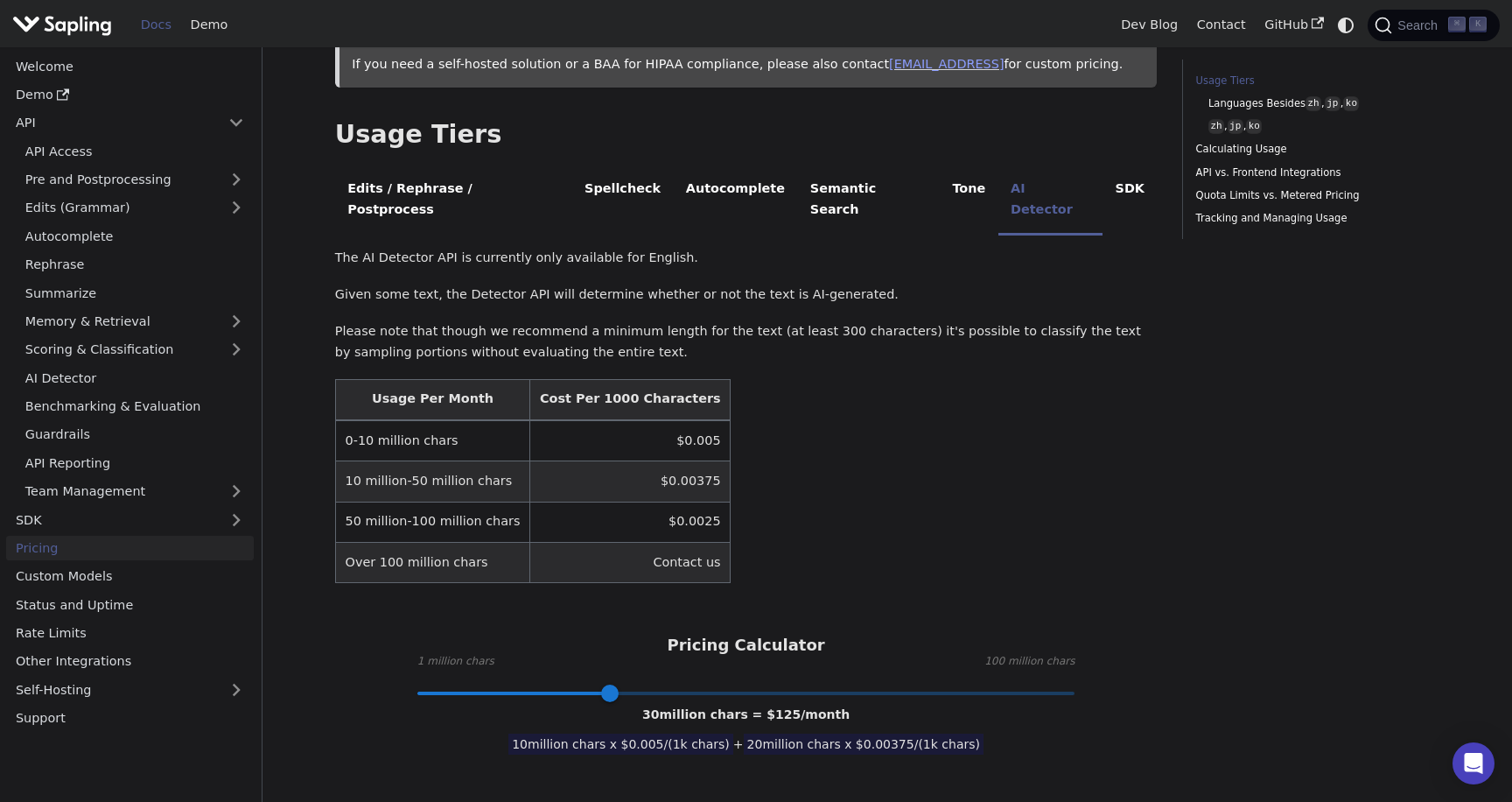
click at [608, 461] on td "$0.00375" at bounding box center [631, 480] width 201 height 40
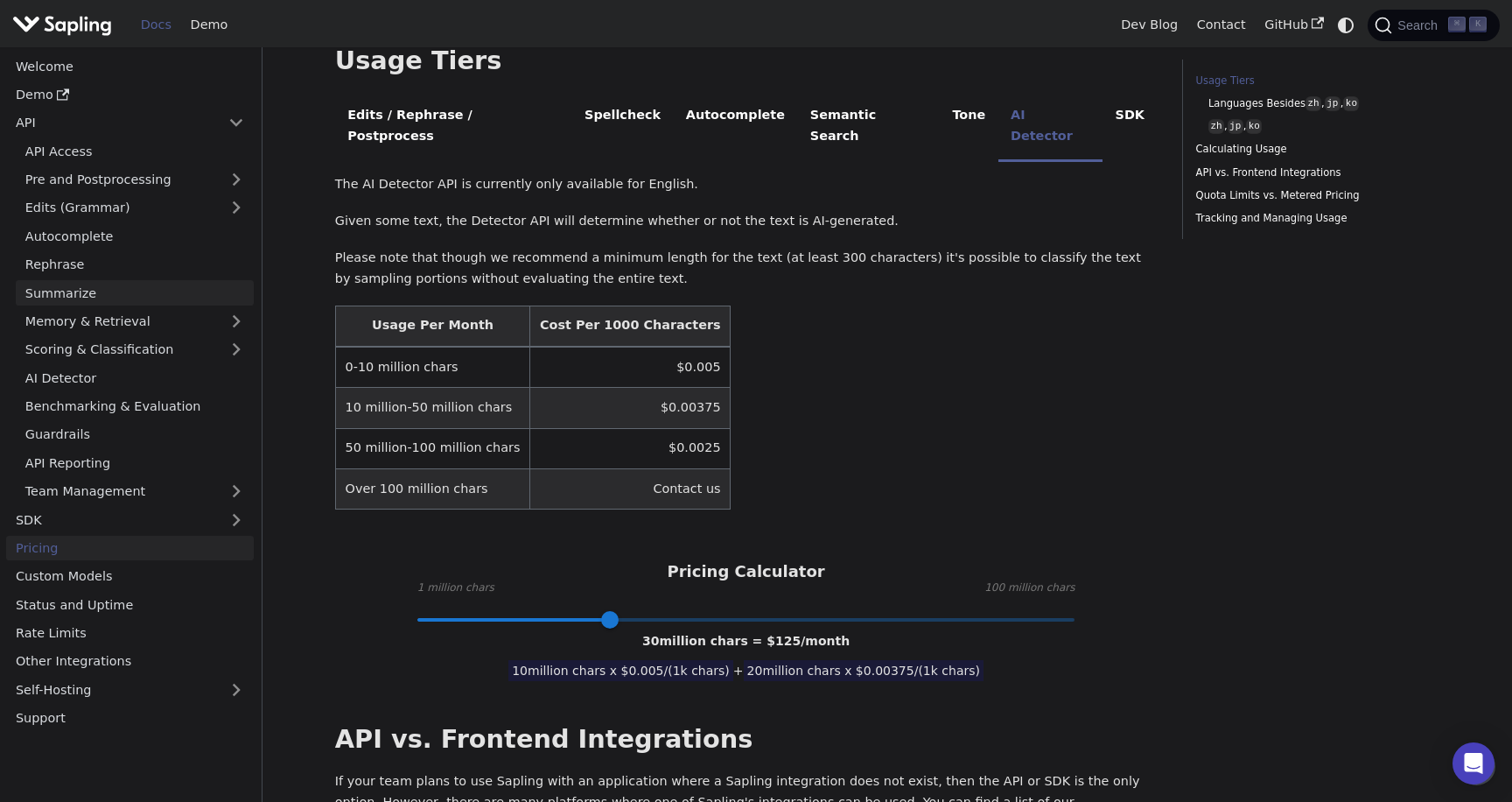
scroll to position [366, 0]
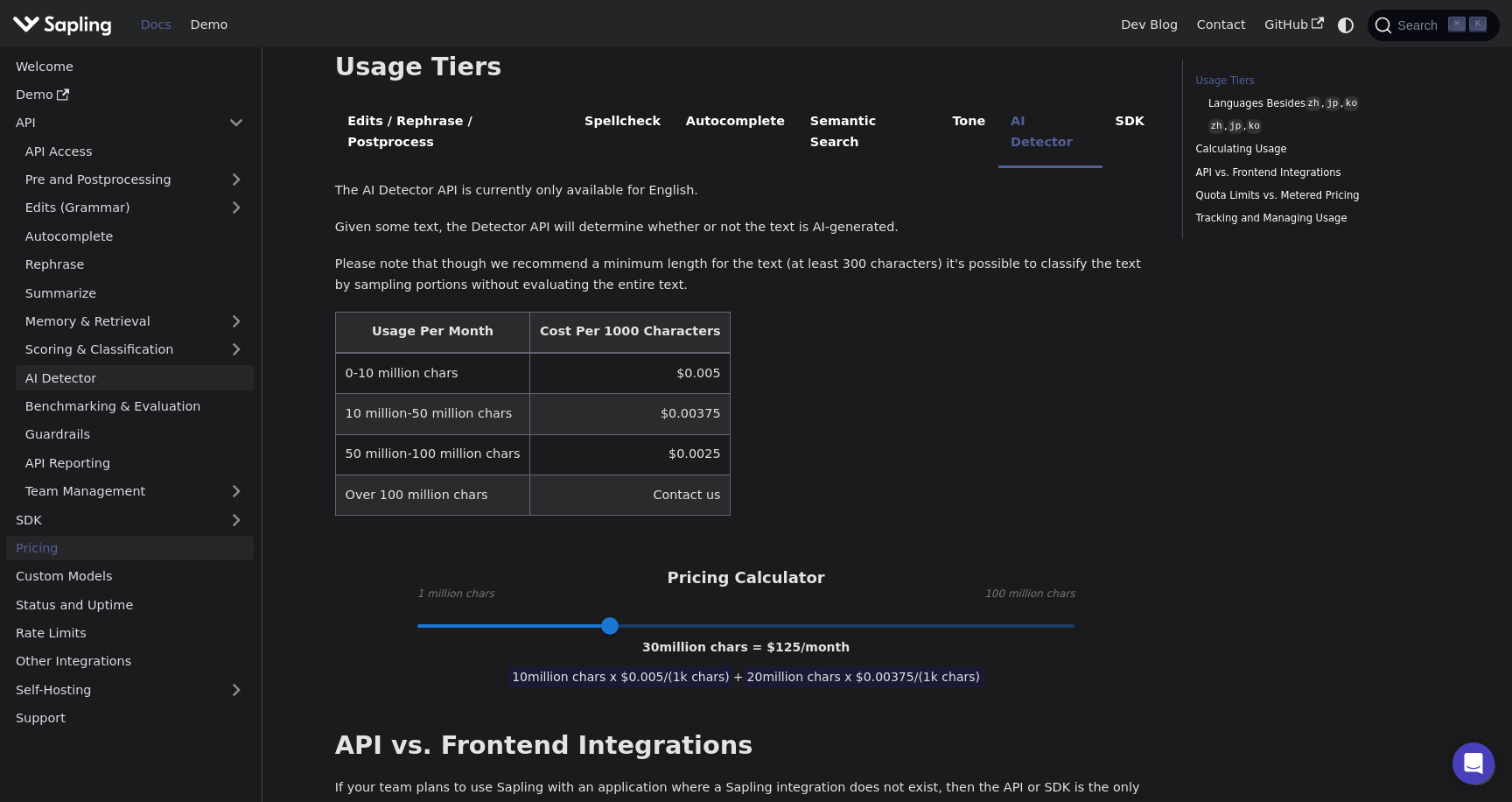
click at [128, 375] on link "AI Detector" at bounding box center [135, 377] width 238 height 25
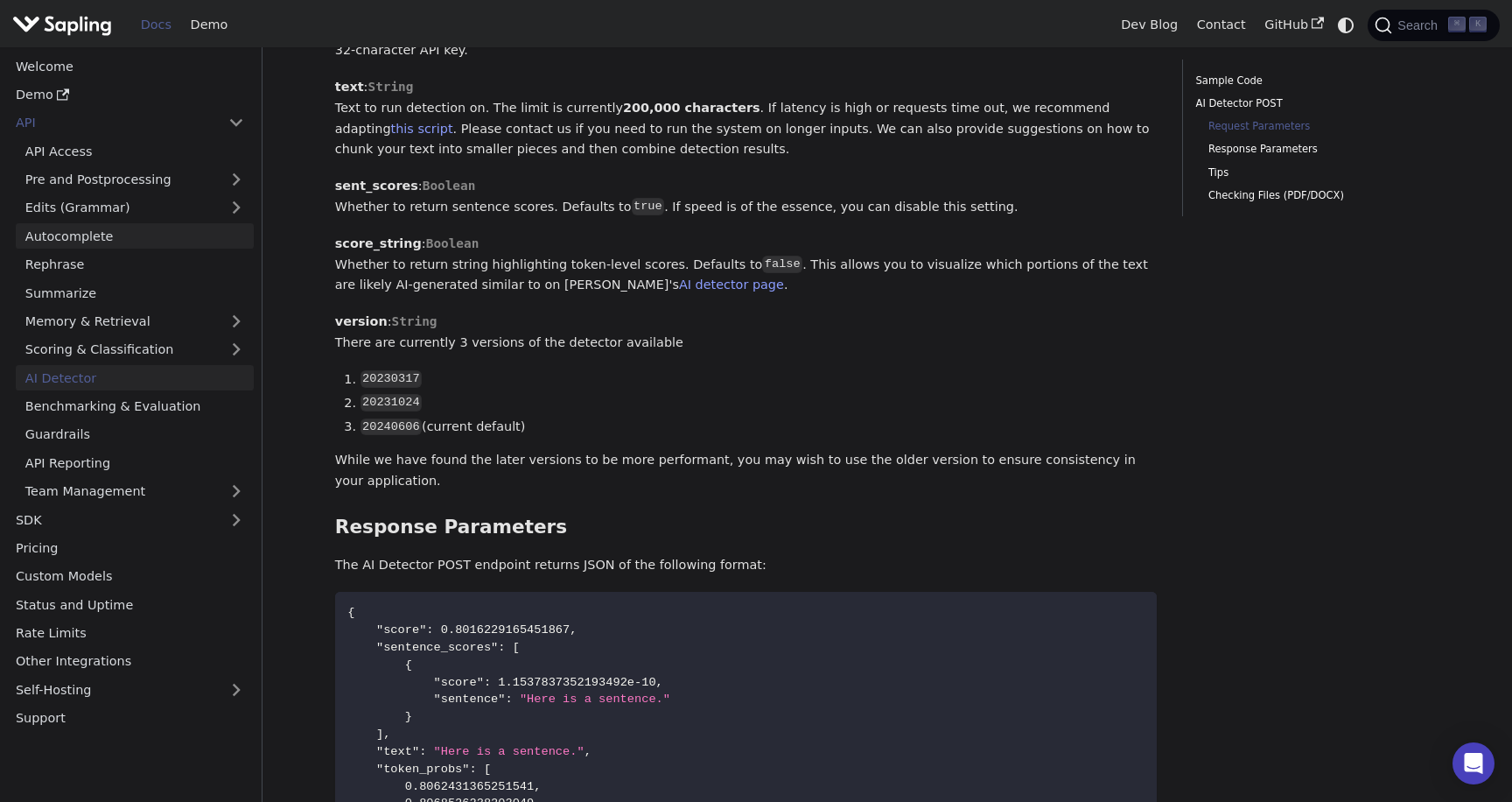
scroll to position [1121, 0]
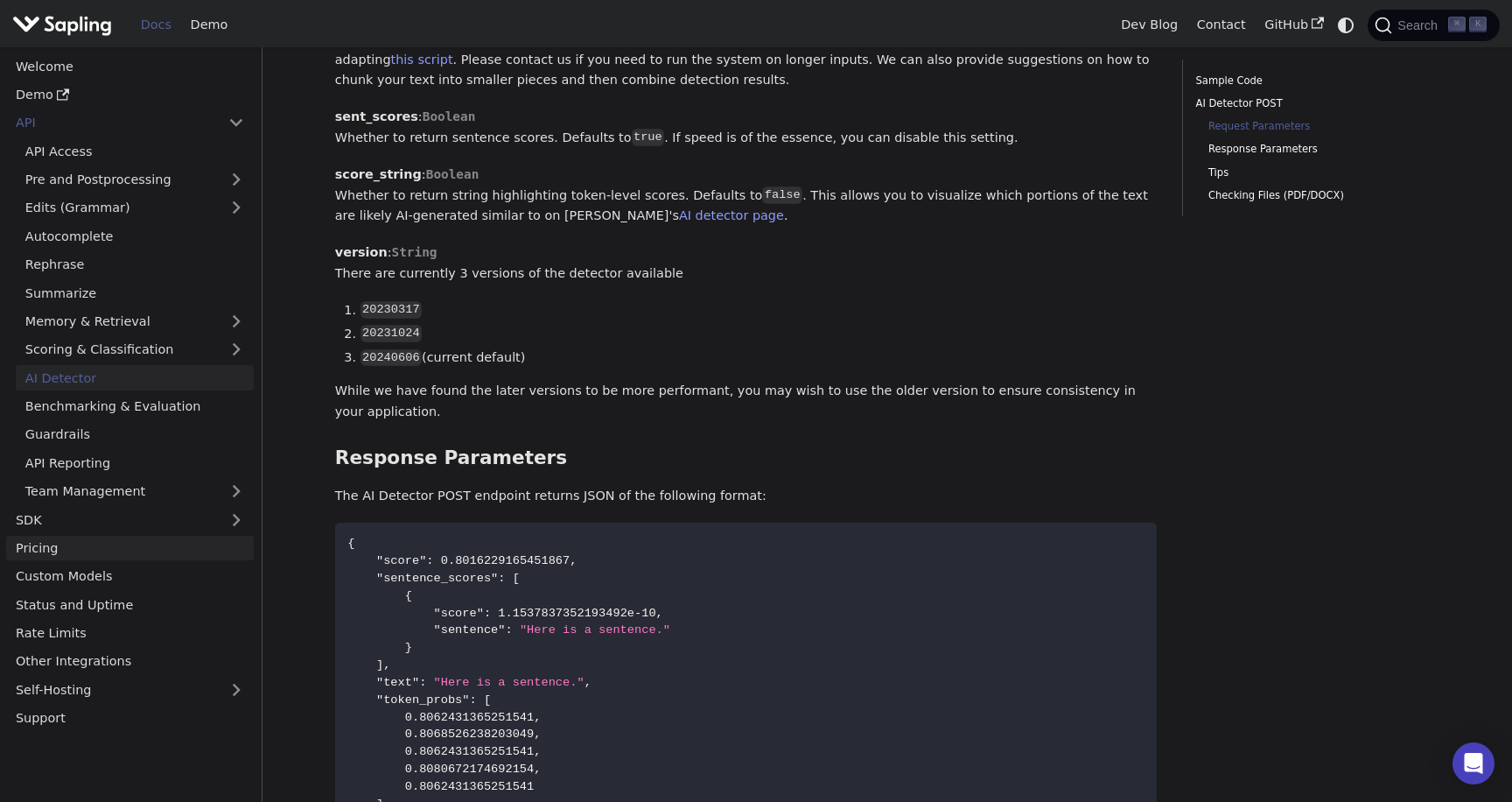
click at [114, 549] on link "Pricing" at bounding box center [130, 547] width 247 height 25
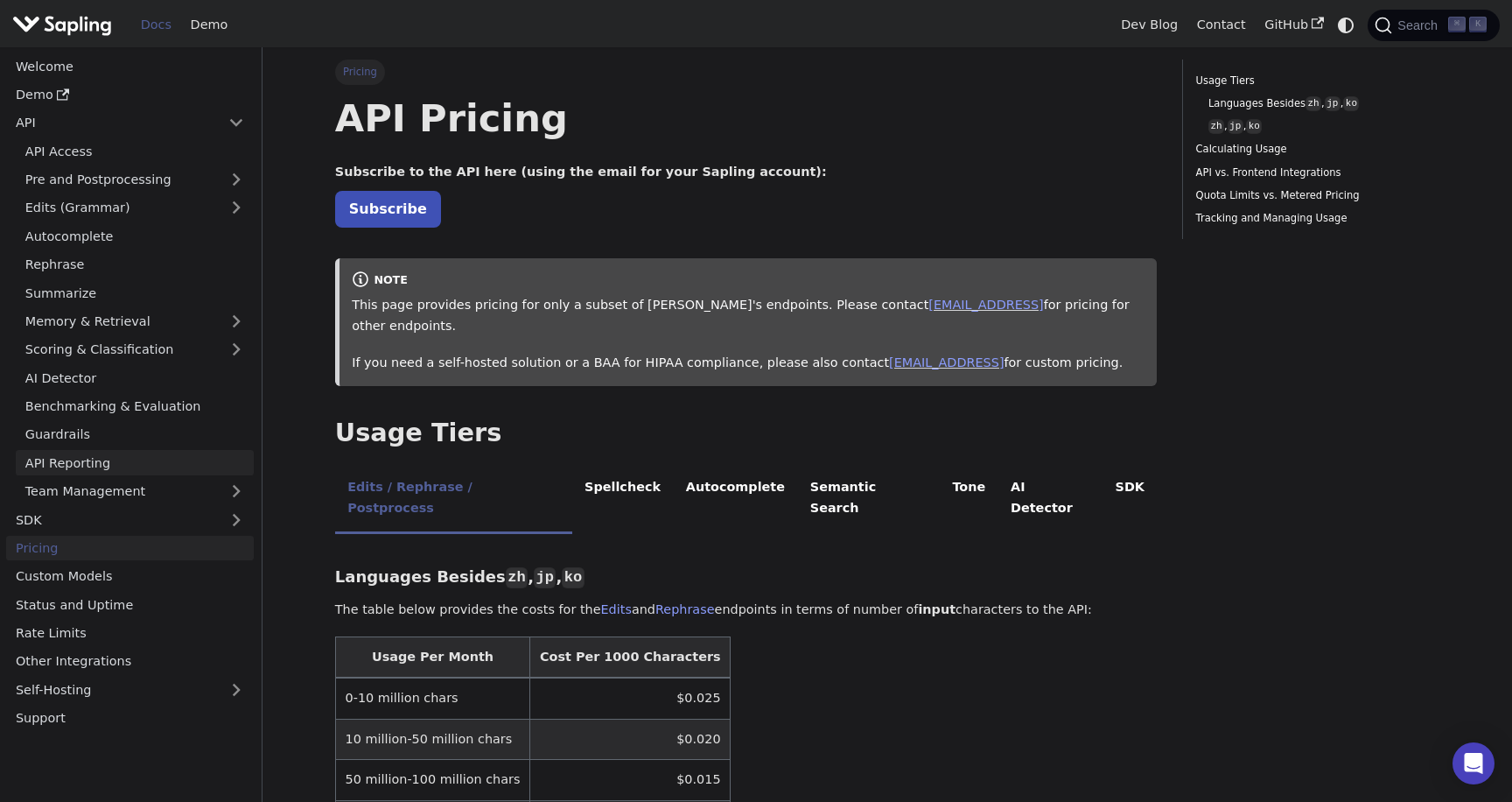
click at [165, 464] on link "API Reporting" at bounding box center [135, 462] width 238 height 25
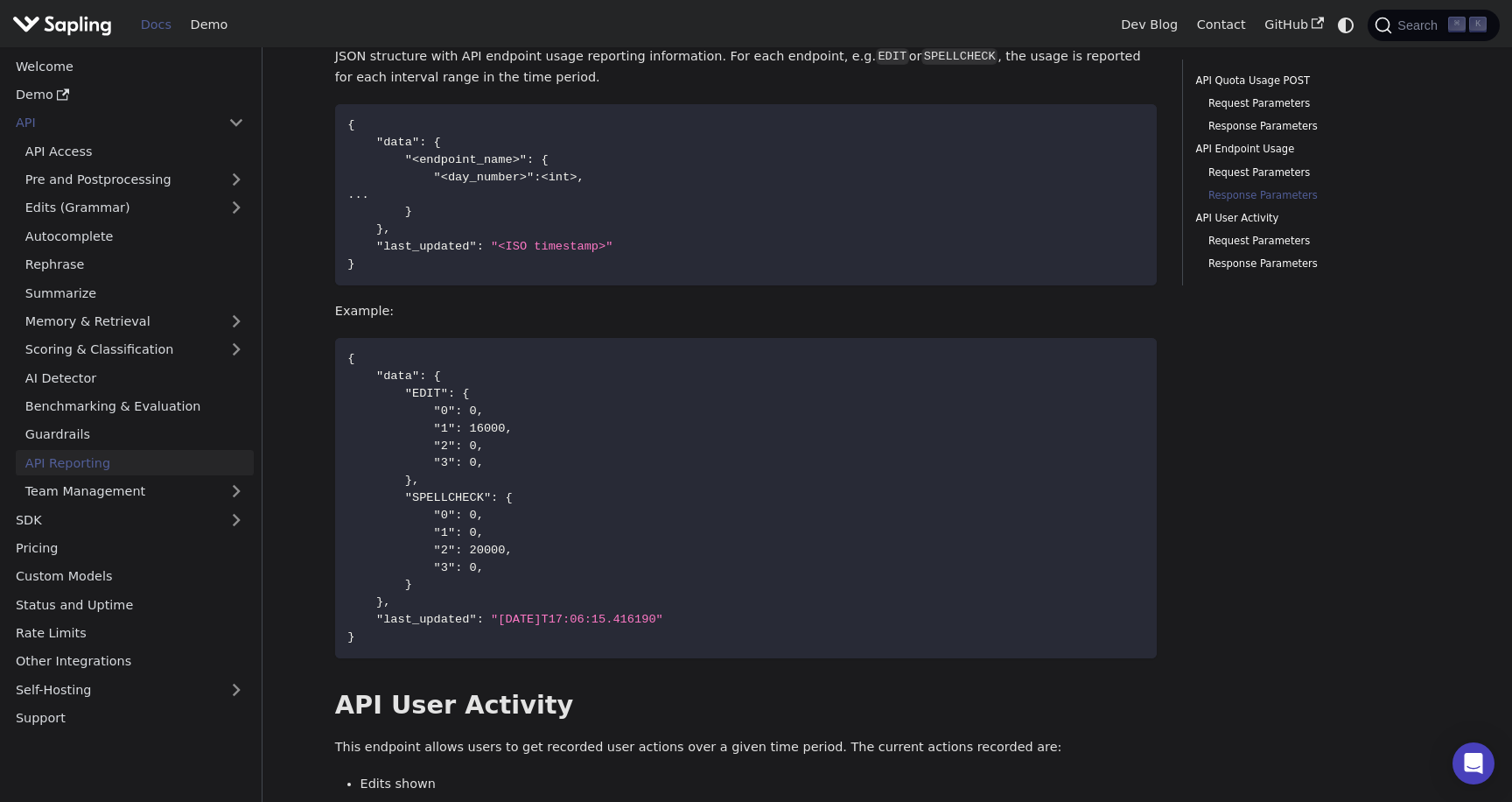
scroll to position [1664, 0]
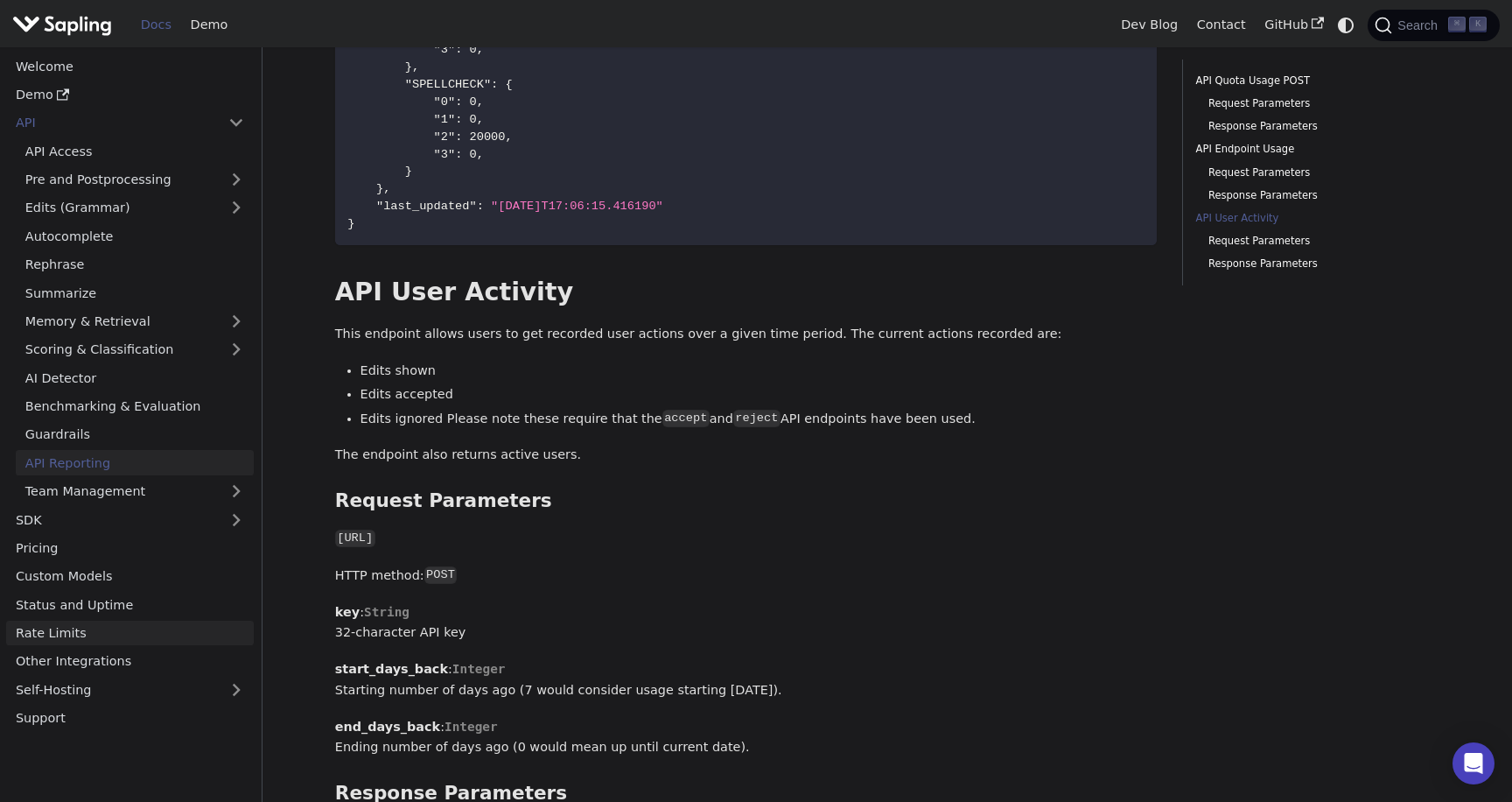
click at [72, 635] on link "Rate Limits" at bounding box center [130, 633] width 247 height 25
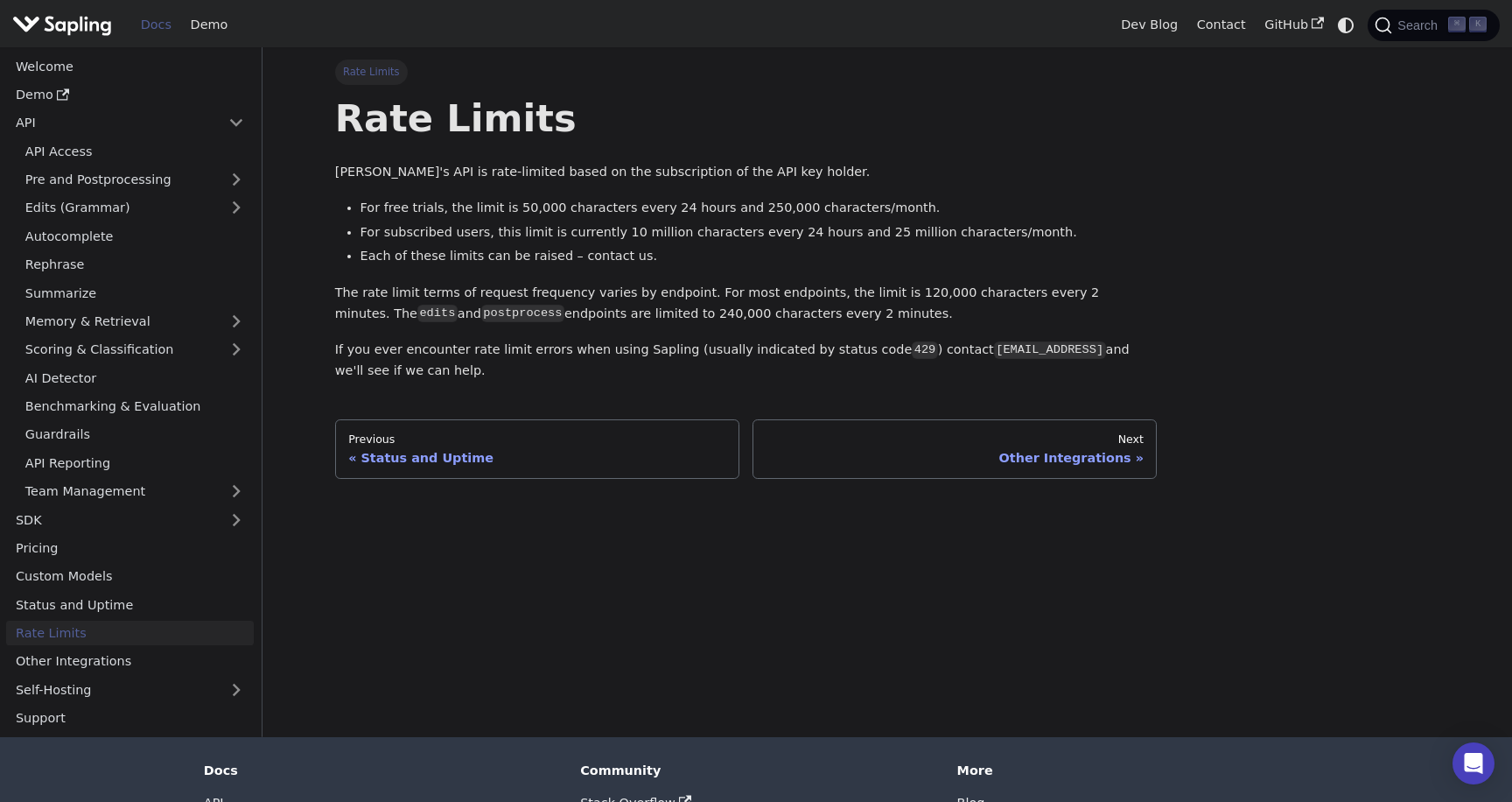
click at [422, 209] on li "For free trials, the limit is 50,000 characters every 24 hours and 250,000 char…" at bounding box center [759, 208] width 797 height 21
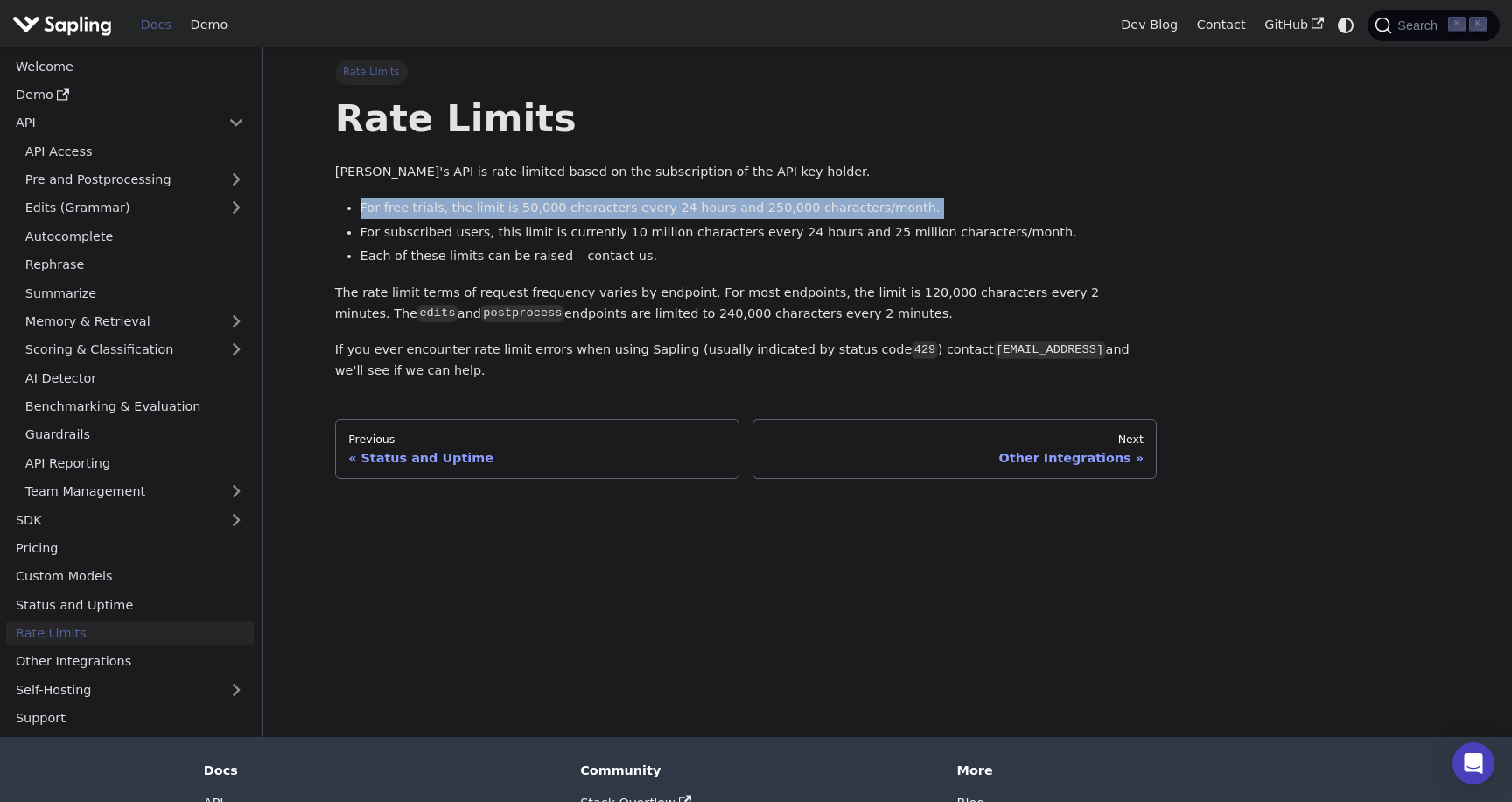
click at [422, 209] on li "For free trials, the limit is 50,000 characters every 24 hours and 250,000 char…" at bounding box center [759, 208] width 797 height 21
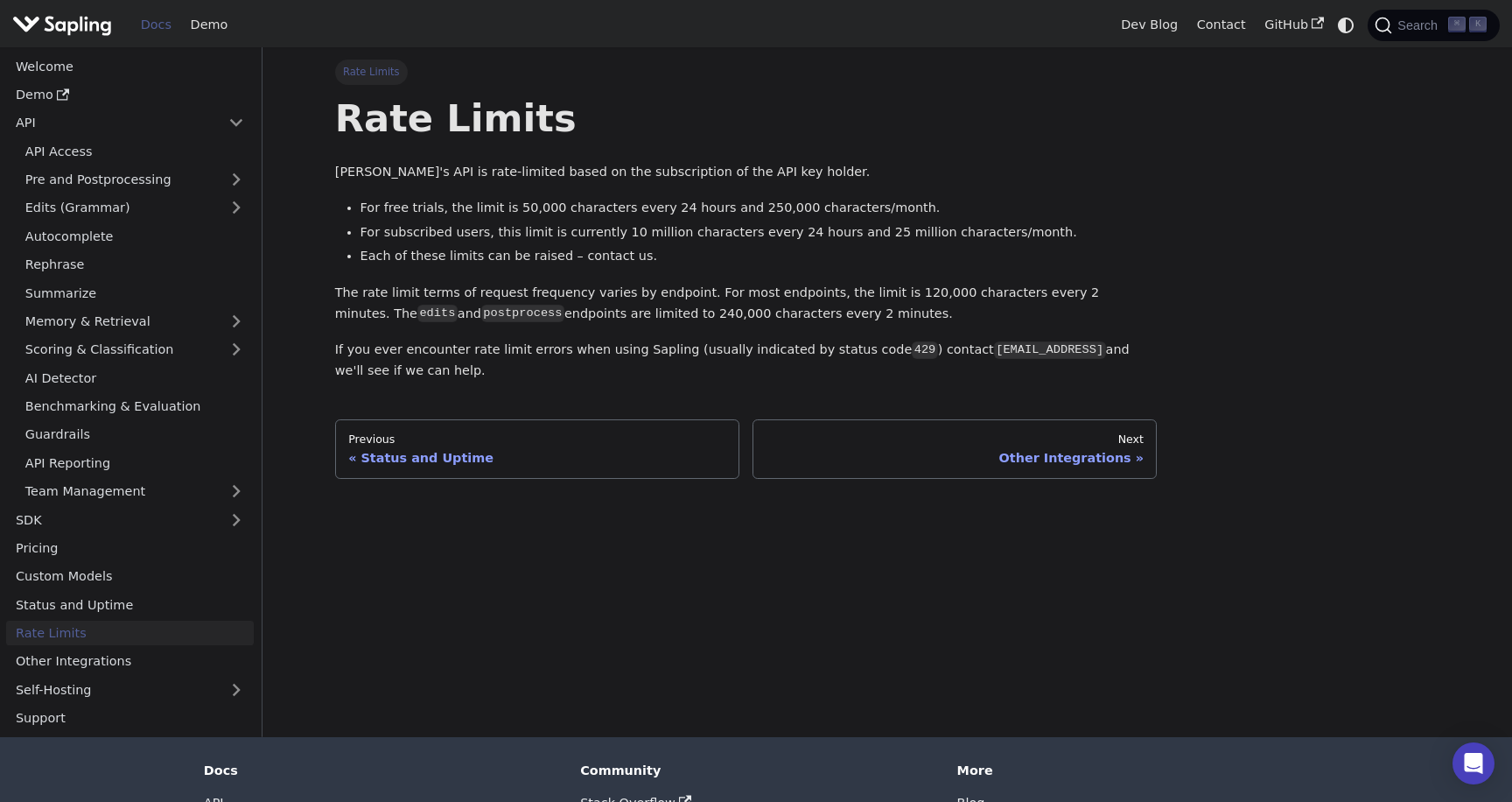
click at [412, 233] on li "For subscribed users, this limit is currently 10 million characters every 24 ho…" at bounding box center [759, 232] width 797 height 21
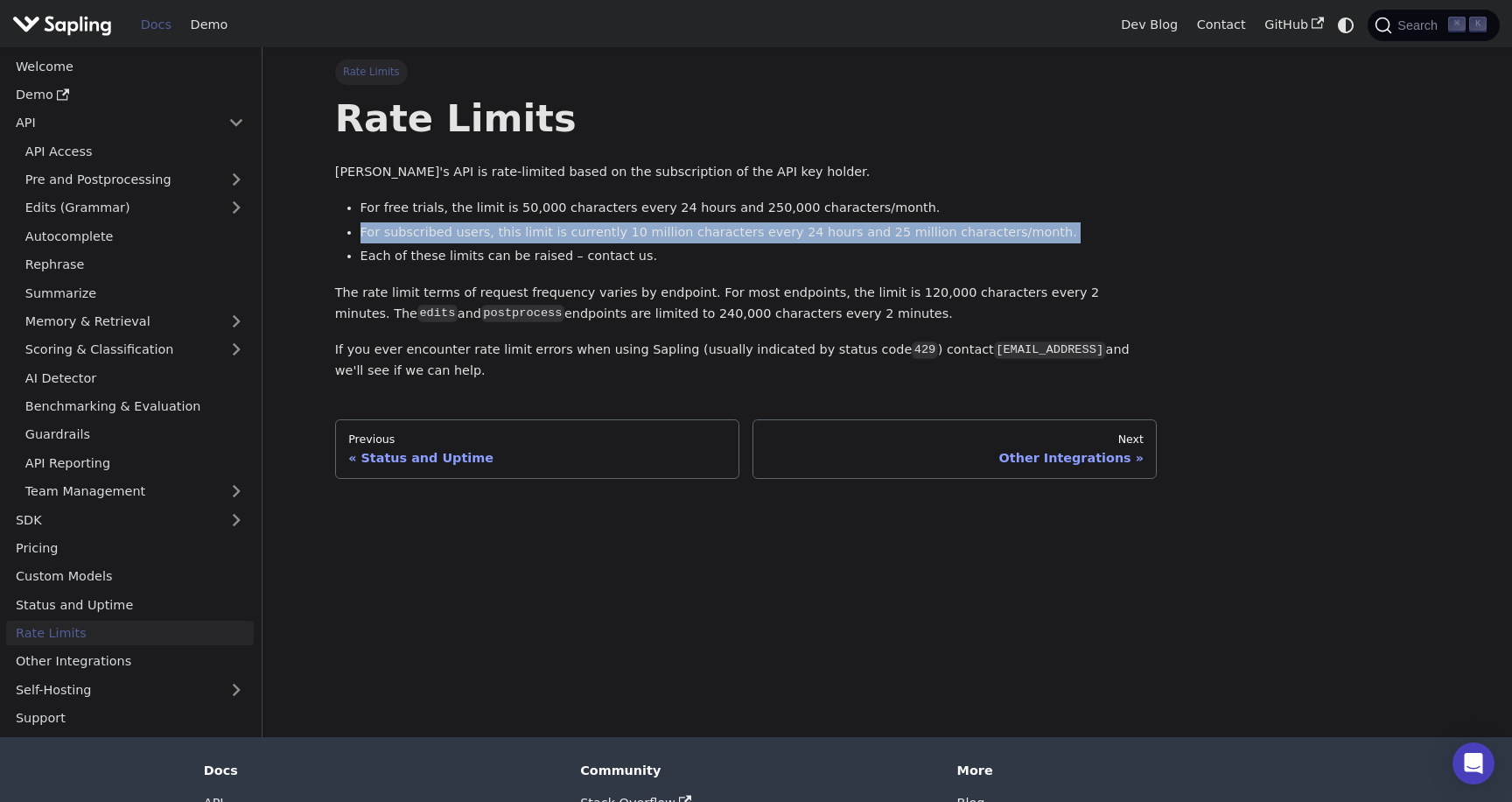
click at [412, 233] on li "For subscribed users, this limit is currently 10 million characters every 24 ho…" at bounding box center [759, 232] width 797 height 21
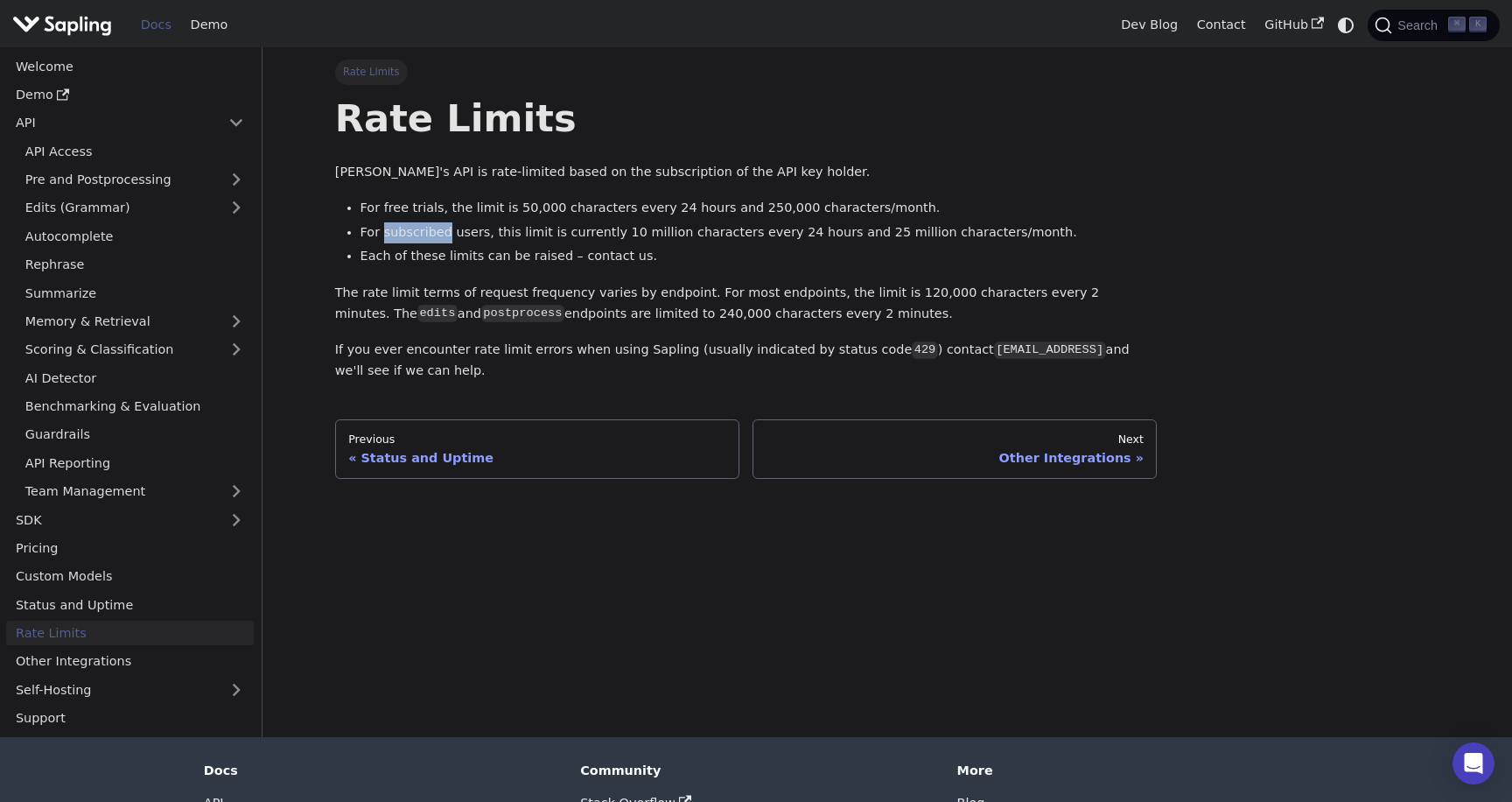
click at [412, 233] on li "For subscribed users, this limit is currently 10 million characters every 24 ho…" at bounding box center [759, 232] width 797 height 21
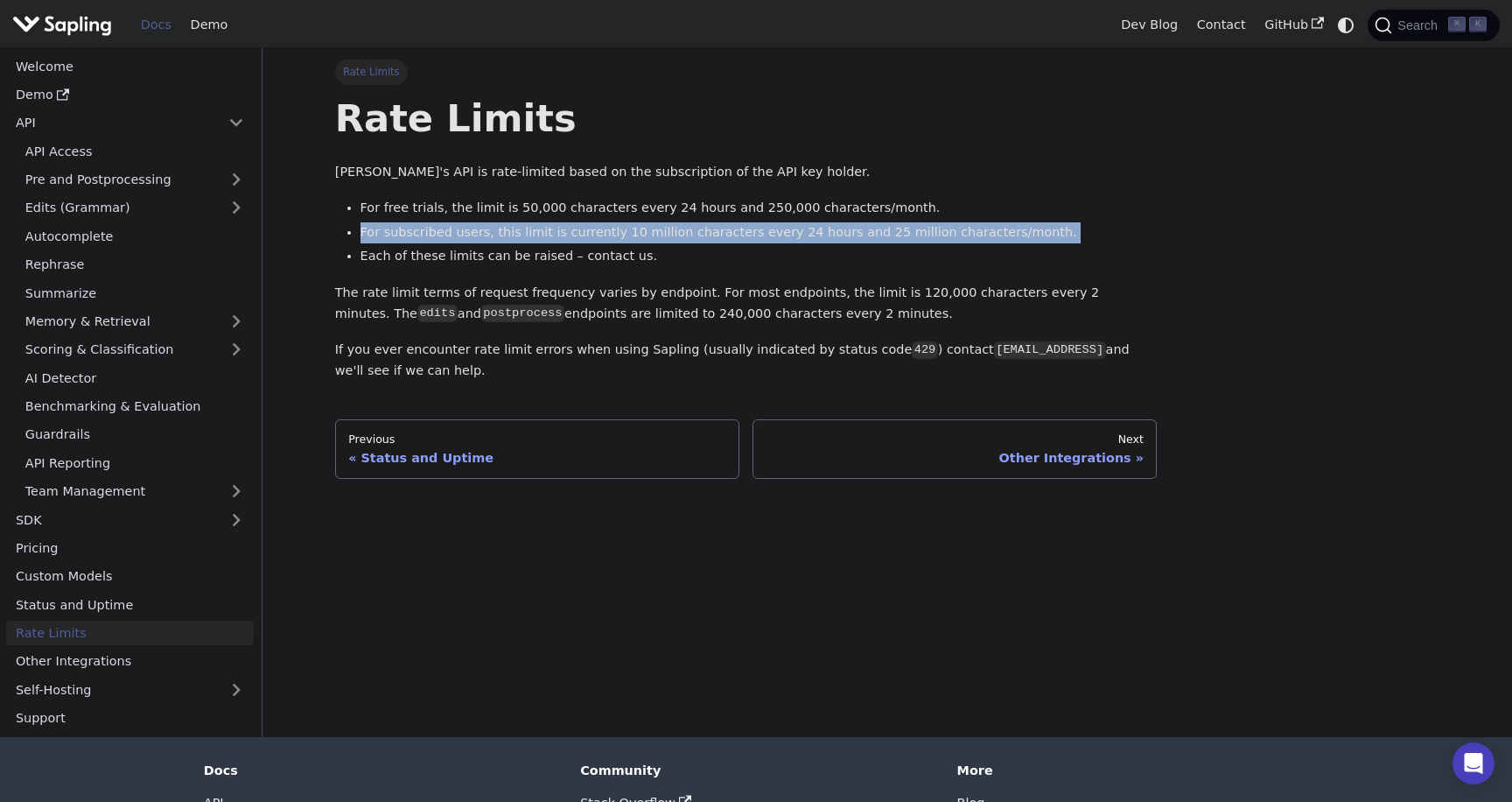
click at [412, 233] on li "For subscribed users, this limit is currently 10 million characters every 24 ho…" at bounding box center [759, 232] width 797 height 21
click at [335, 236] on ul "For free trials, the limit is 50,000 characters every 24 hours and 250,000 char…" at bounding box center [746, 231] width 822 height 68
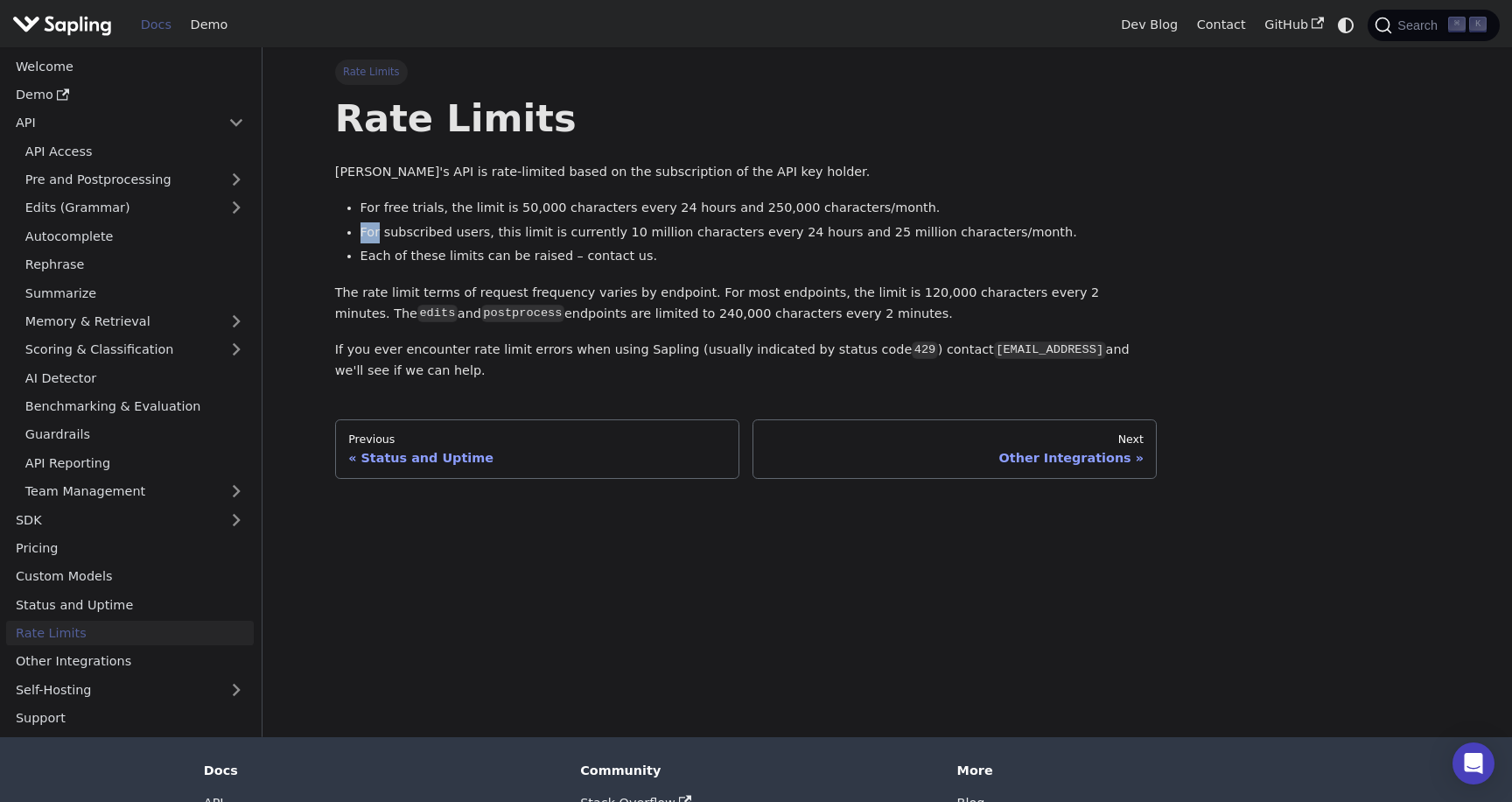
click at [335, 236] on ul "For free trials, the limit is 50,000 characters every 24 hours and 250,000 char…" at bounding box center [746, 231] width 822 height 68
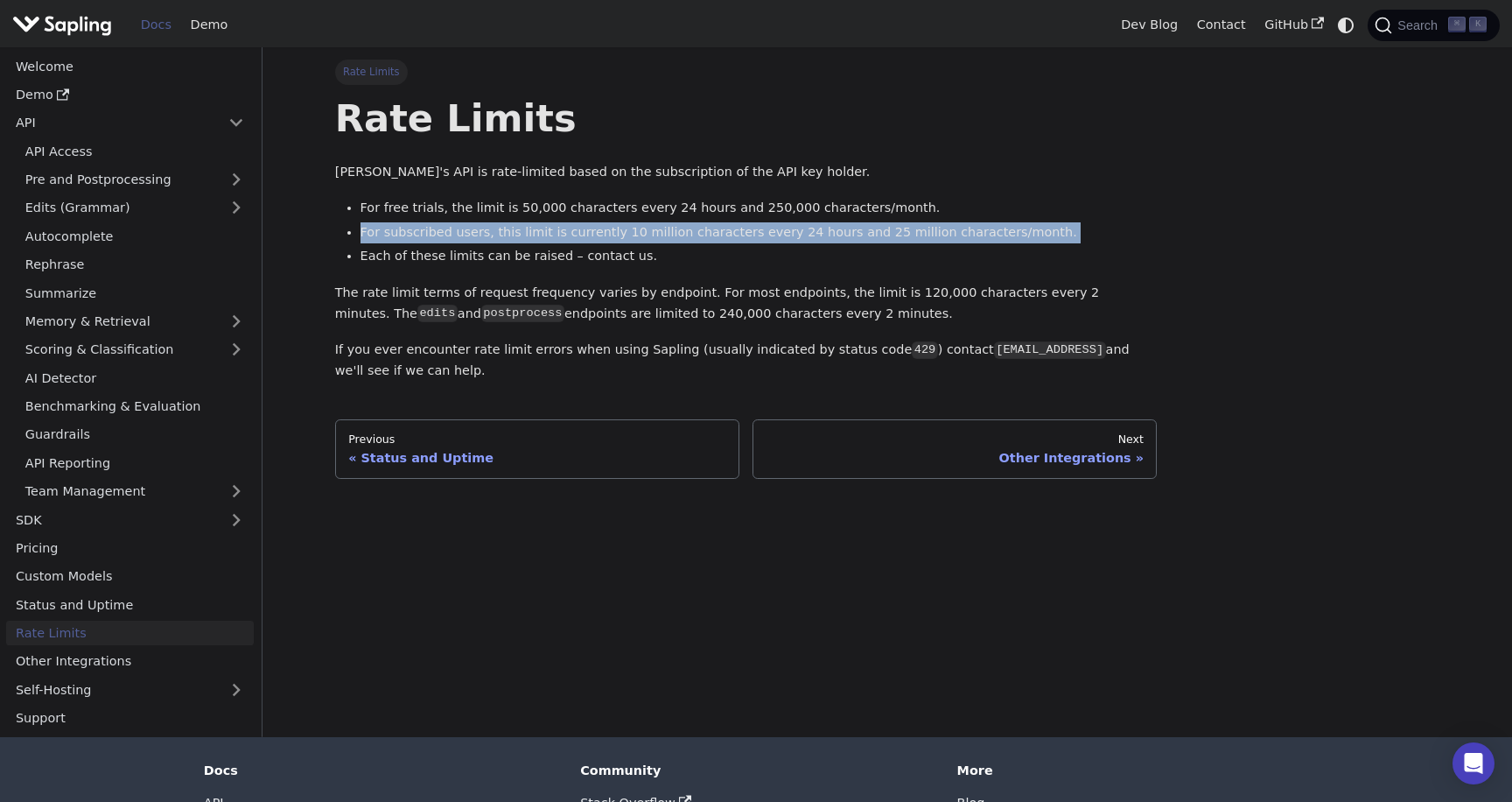
click at [335, 236] on ul "For free trials, the limit is 50,000 characters every 24 hours and 250,000 char…" at bounding box center [746, 231] width 822 height 68
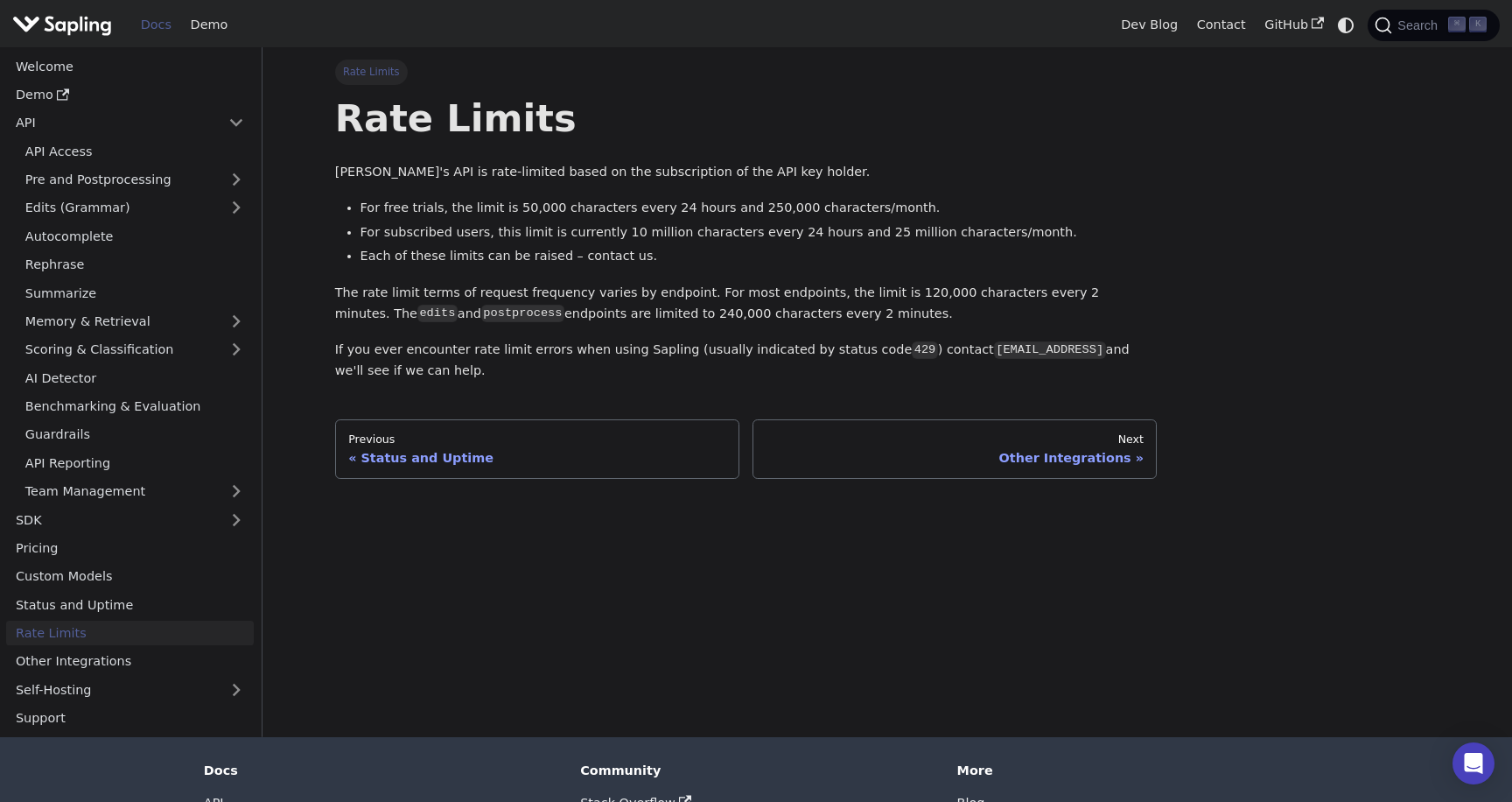
click at [401, 235] on li "For subscribed users, this limit is currently 10 million characters every 24 ho…" at bounding box center [759, 232] width 797 height 21
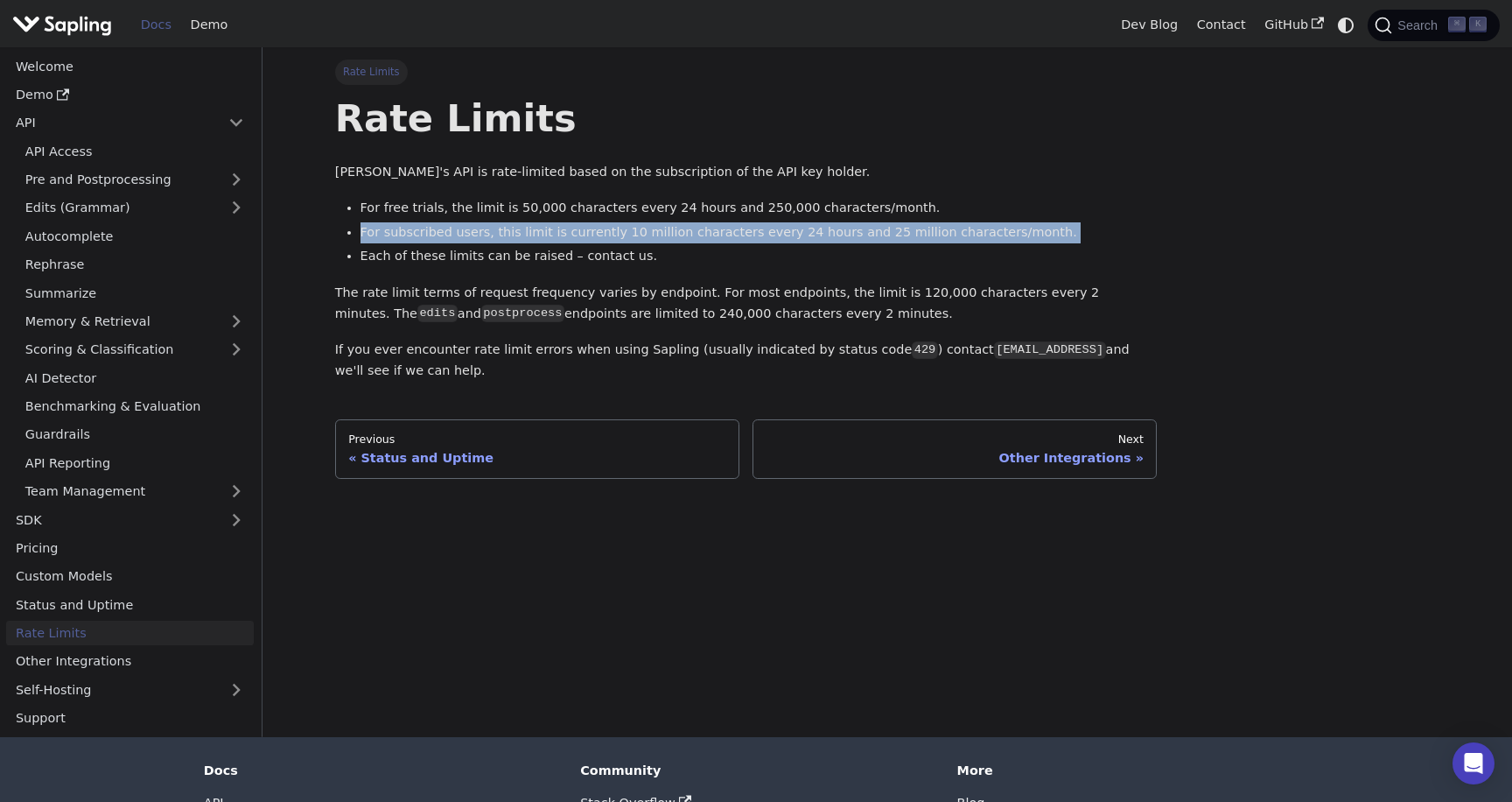
click at [401, 235] on li "For subscribed users, this limit is currently 10 million characters every 24 ho…" at bounding box center [759, 232] width 797 height 21
click at [361, 232] on li "For subscribed users, this limit is currently 10 million characters every 24 ho…" at bounding box center [759, 232] width 797 height 21
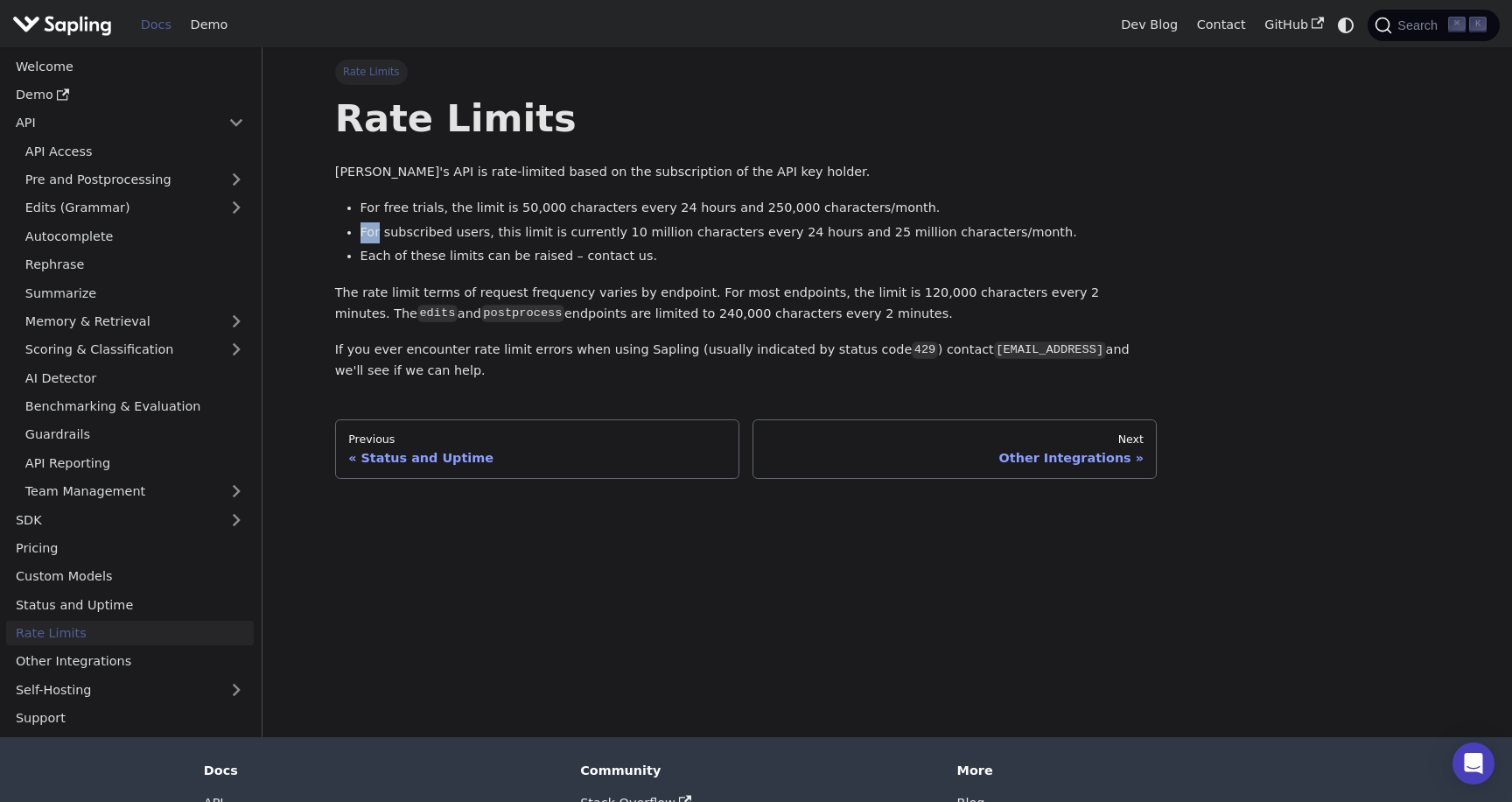
click at [361, 232] on li "For subscribed users, this limit is currently 10 million characters every 24 ho…" at bounding box center [759, 232] width 797 height 21
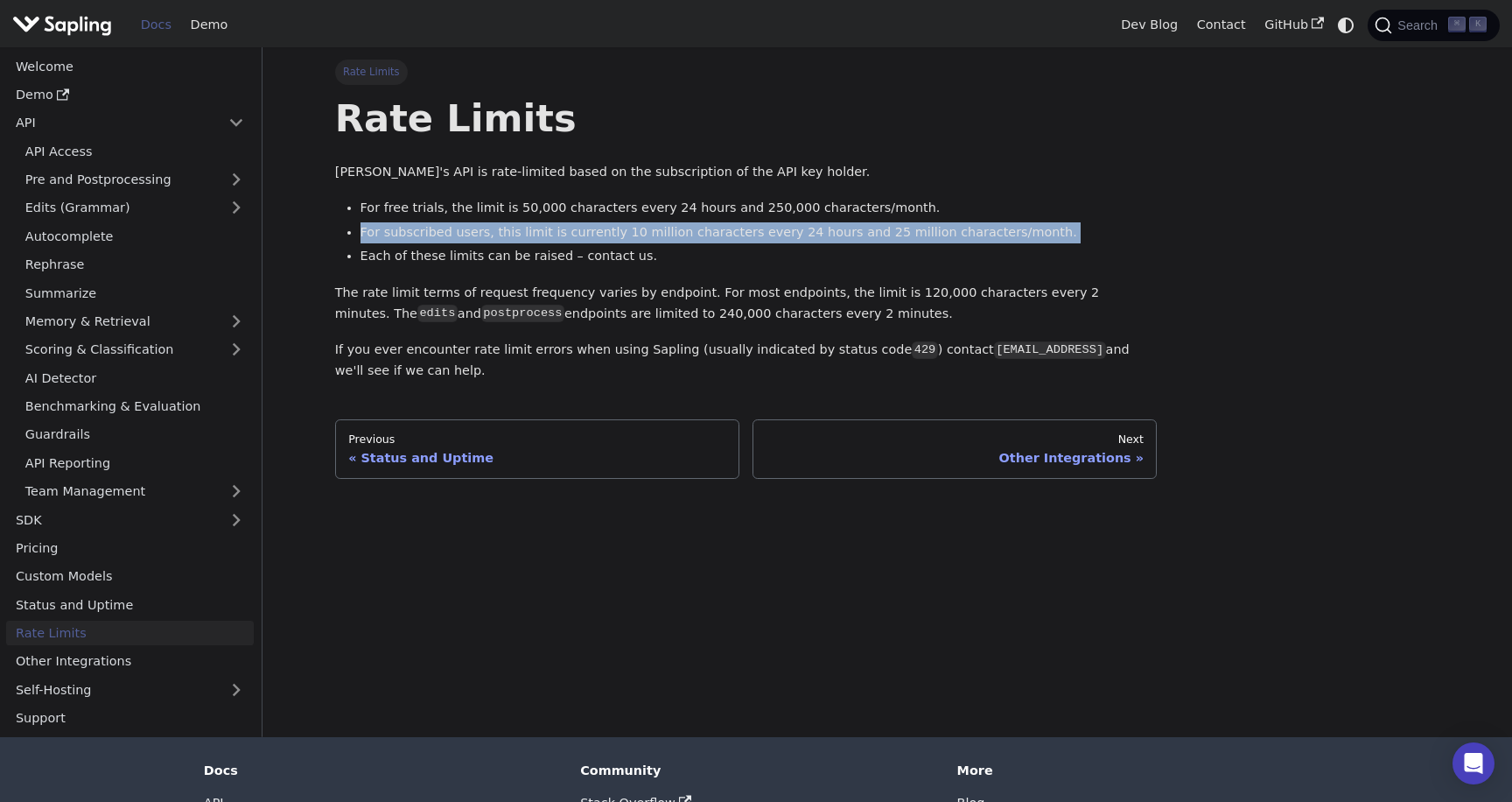
click at [361, 232] on li "For subscribed users, this limit is currently 10 million characters every 24 ho…" at bounding box center [759, 232] width 797 height 21
click at [306, 232] on main "Rate Limits Rate Limits Sapling's API is rate-limited based on the subscription…" at bounding box center [887, 392] width 1250 height 690
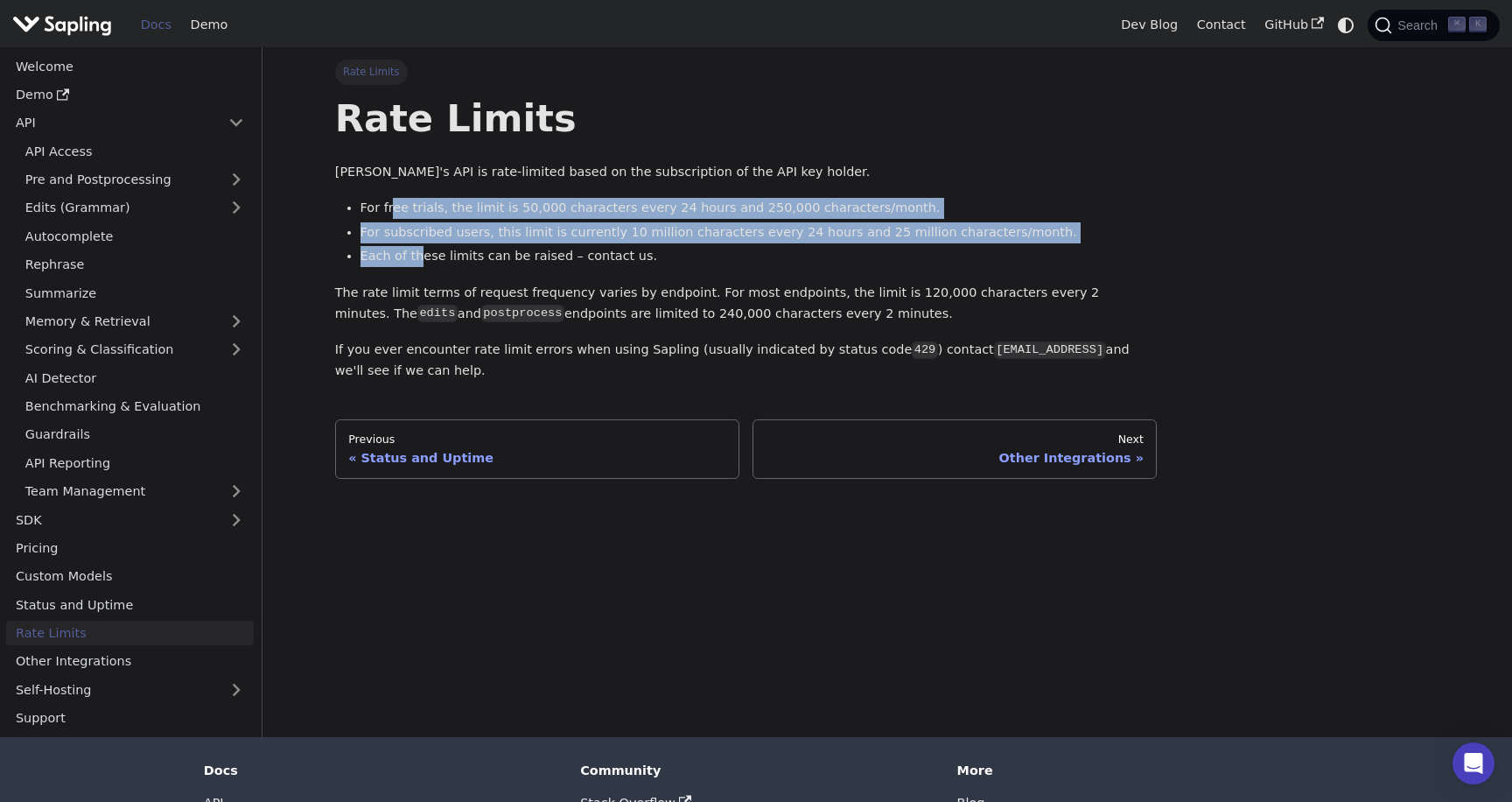
drag, startPoint x: 391, startPoint y: 202, endPoint x: 420, endPoint y: 264, distance: 68.4
click at [420, 264] on ul "For free trials, the limit is 50,000 characters every 24 hours and 250,000 char…" at bounding box center [746, 231] width 822 height 68
click at [420, 264] on li "Each of these limits can be raised – contact us." at bounding box center [759, 256] width 797 height 21
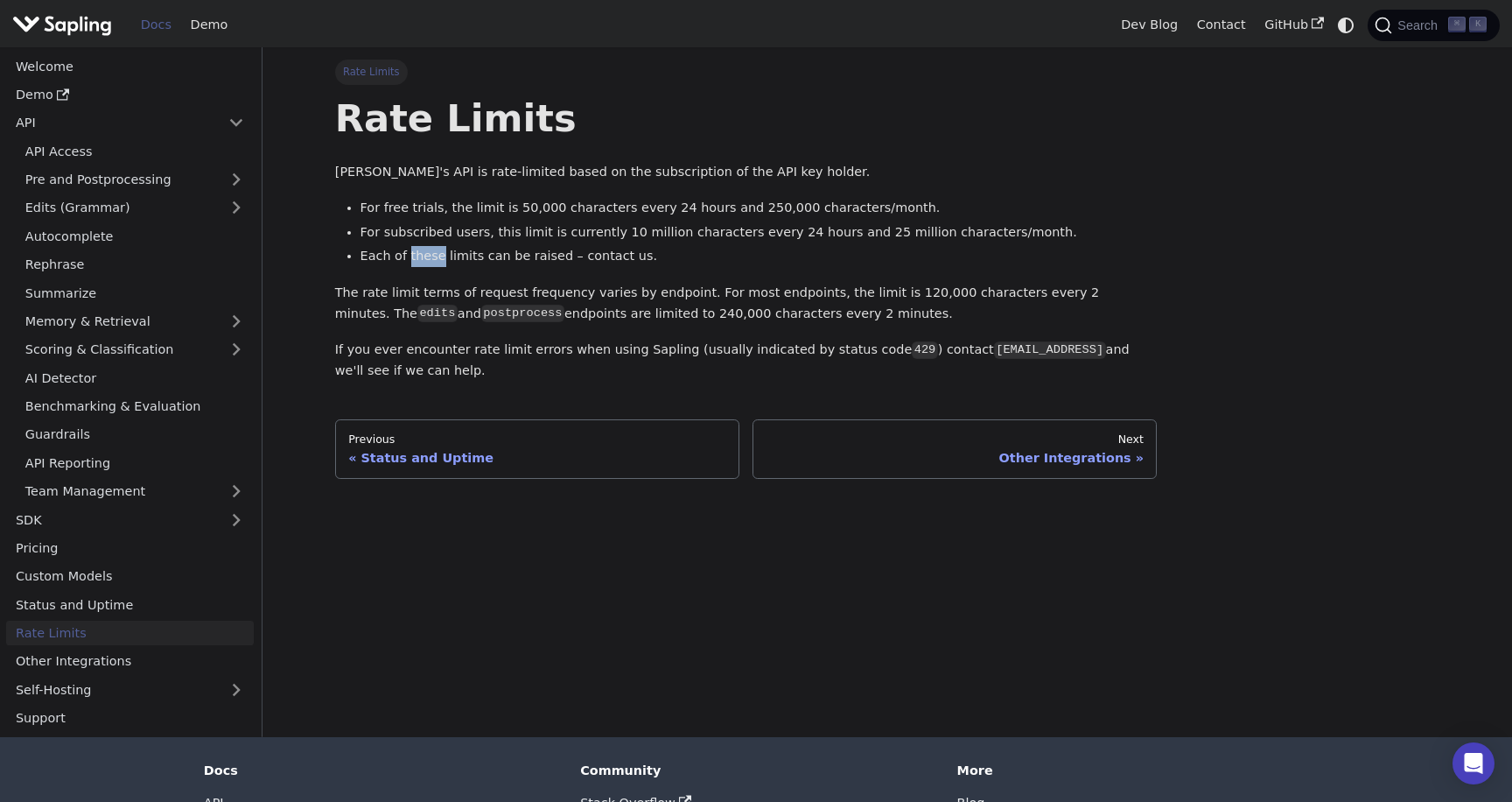
click at [420, 264] on li "Each of these limits can be raised – contact us." at bounding box center [759, 256] width 797 height 21
click at [409, 244] on ul "For free trials, the limit is 50,000 characters every 24 hours and 250,000 char…" at bounding box center [746, 231] width 822 height 68
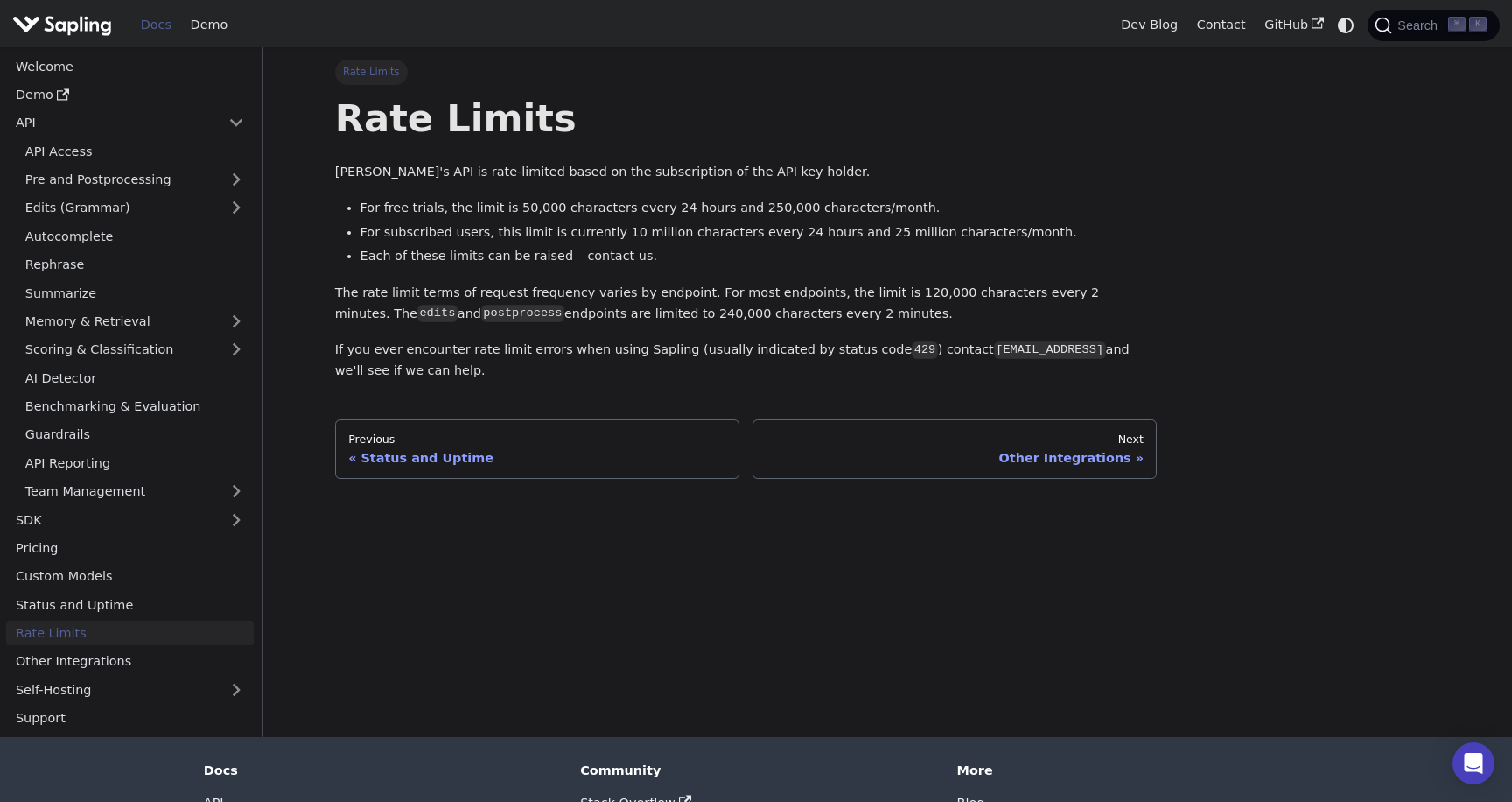
click at [365, 243] on li "For subscribed users, this limit is currently 10 million characters every 24 ho…" at bounding box center [759, 232] width 797 height 21
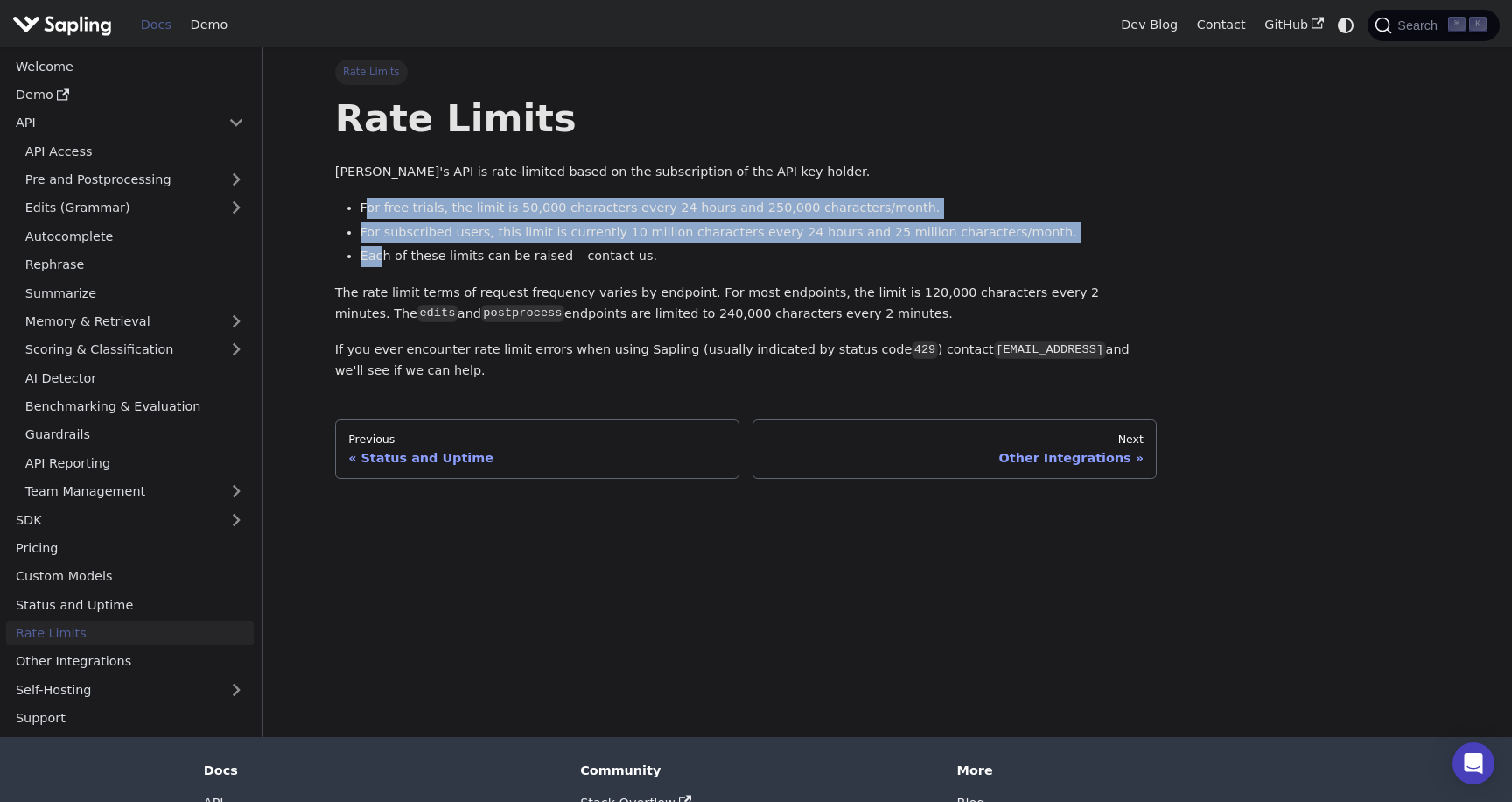
drag, startPoint x: 370, startPoint y: 216, endPoint x: 383, endPoint y: 246, distance: 32.7
click at [383, 246] on ul "For free trials, the limit is 50,000 characters every 24 hours and 250,000 char…" at bounding box center [746, 231] width 822 height 68
click at [383, 246] on li "Each of these limits can be raised – contact us." at bounding box center [759, 256] width 797 height 21
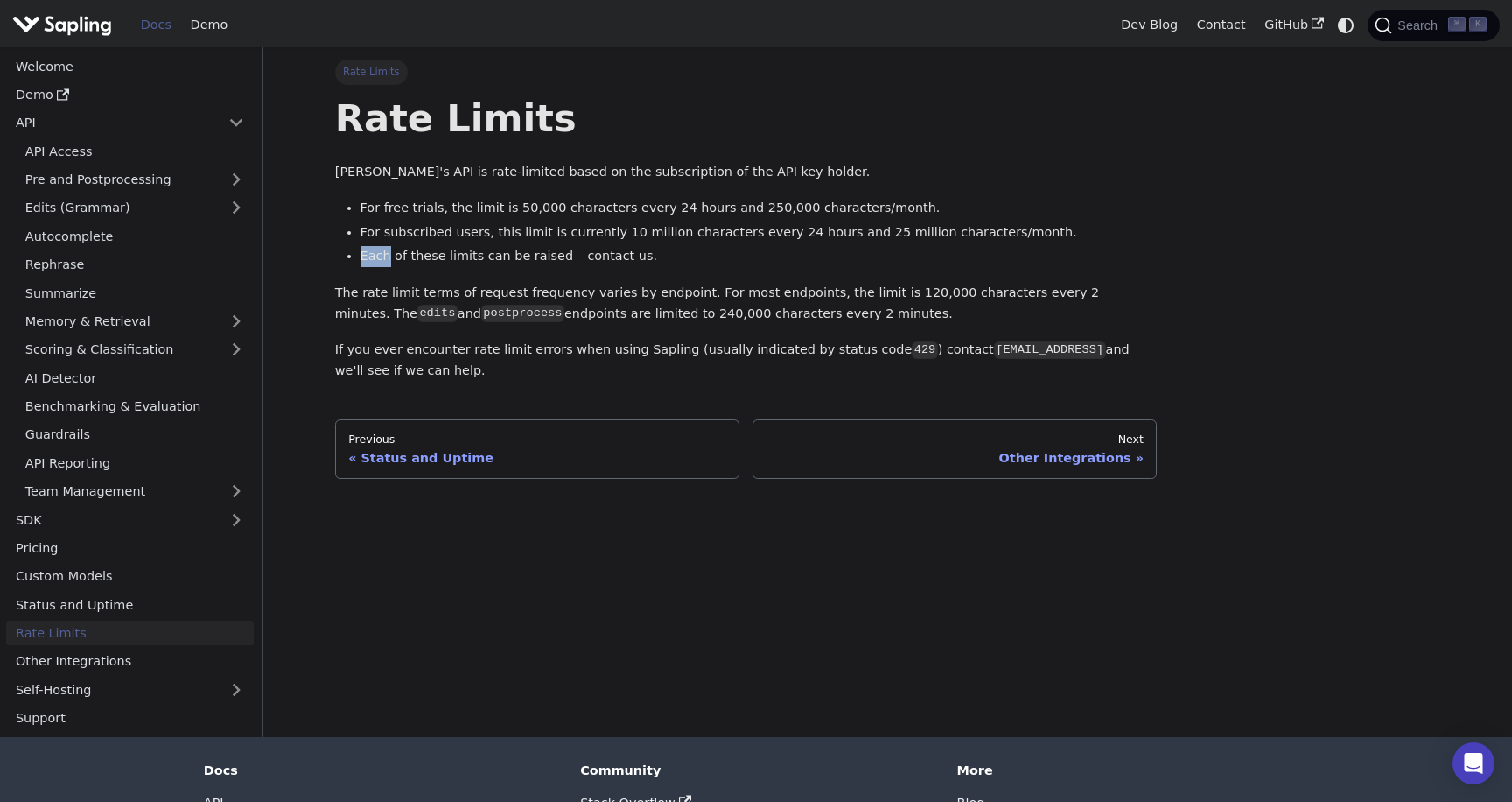
click at [383, 246] on li "Each of these limits can be raised – contact us." at bounding box center [759, 256] width 797 height 21
click at [383, 223] on li "For subscribed users, this limit is currently 10 million characters every 24 ho…" at bounding box center [759, 232] width 797 height 21
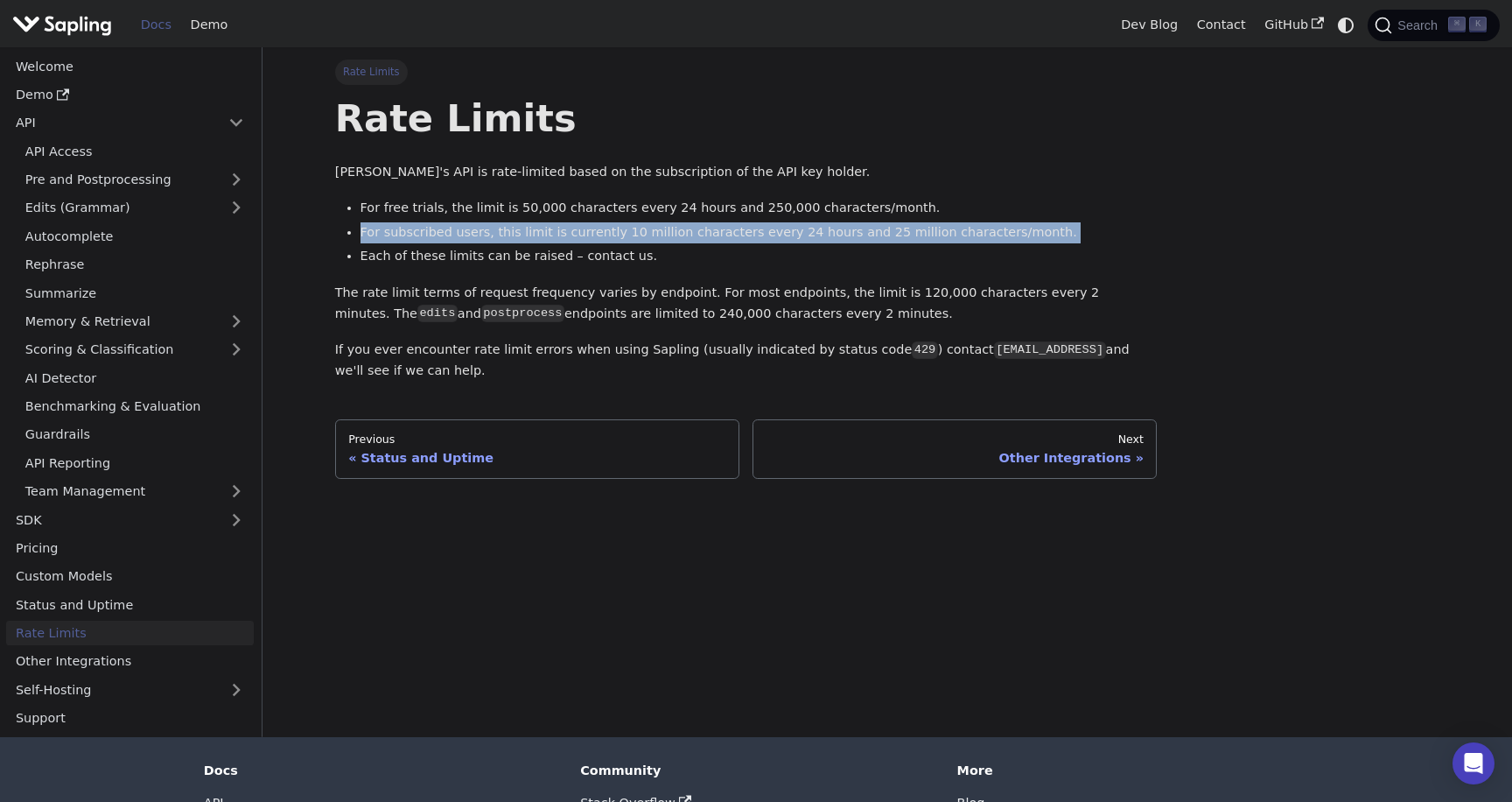
click at [383, 223] on li "For subscribed users, this limit is currently 10 million characters every 24 ho…" at bounding box center [759, 232] width 797 height 21
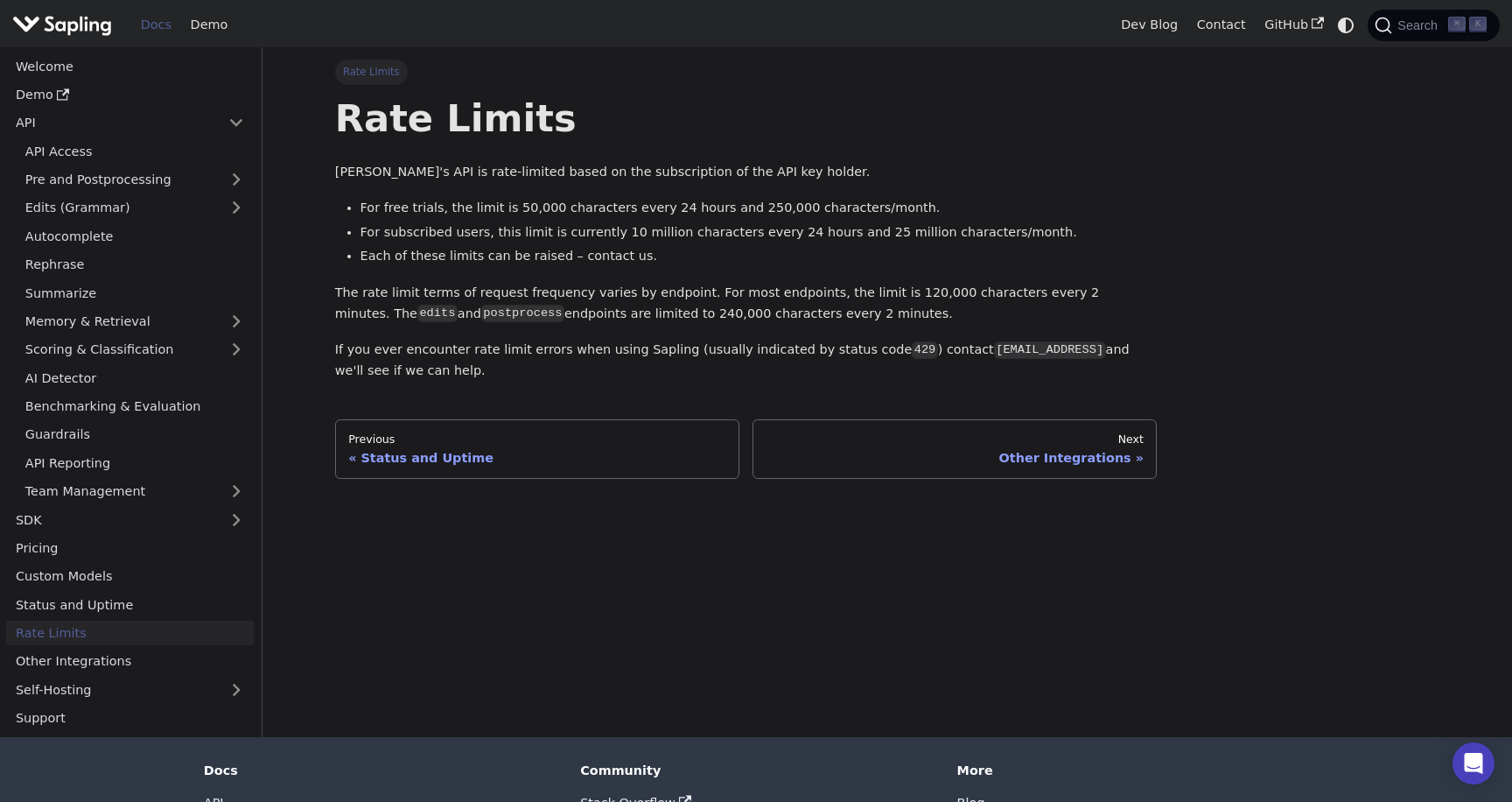
click at [339, 217] on ul "For free trials, the limit is 50,000 characters every 24 hours and 250,000 char…" at bounding box center [746, 231] width 822 height 68
click at [141, 538] on link "Pricing" at bounding box center [130, 547] width 247 height 25
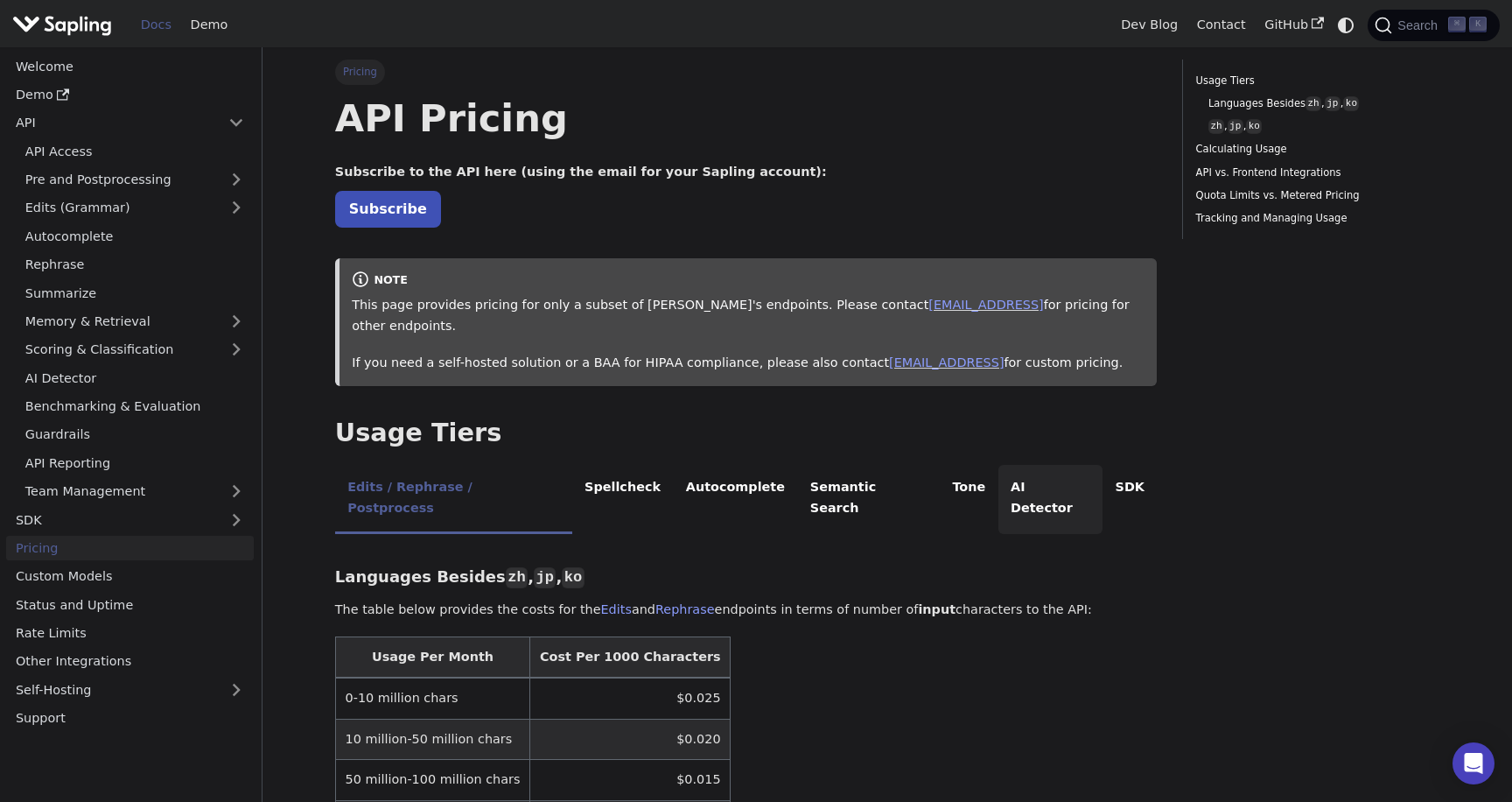
click at [998, 465] on li "AI Detector" at bounding box center [1050, 499] width 105 height 69
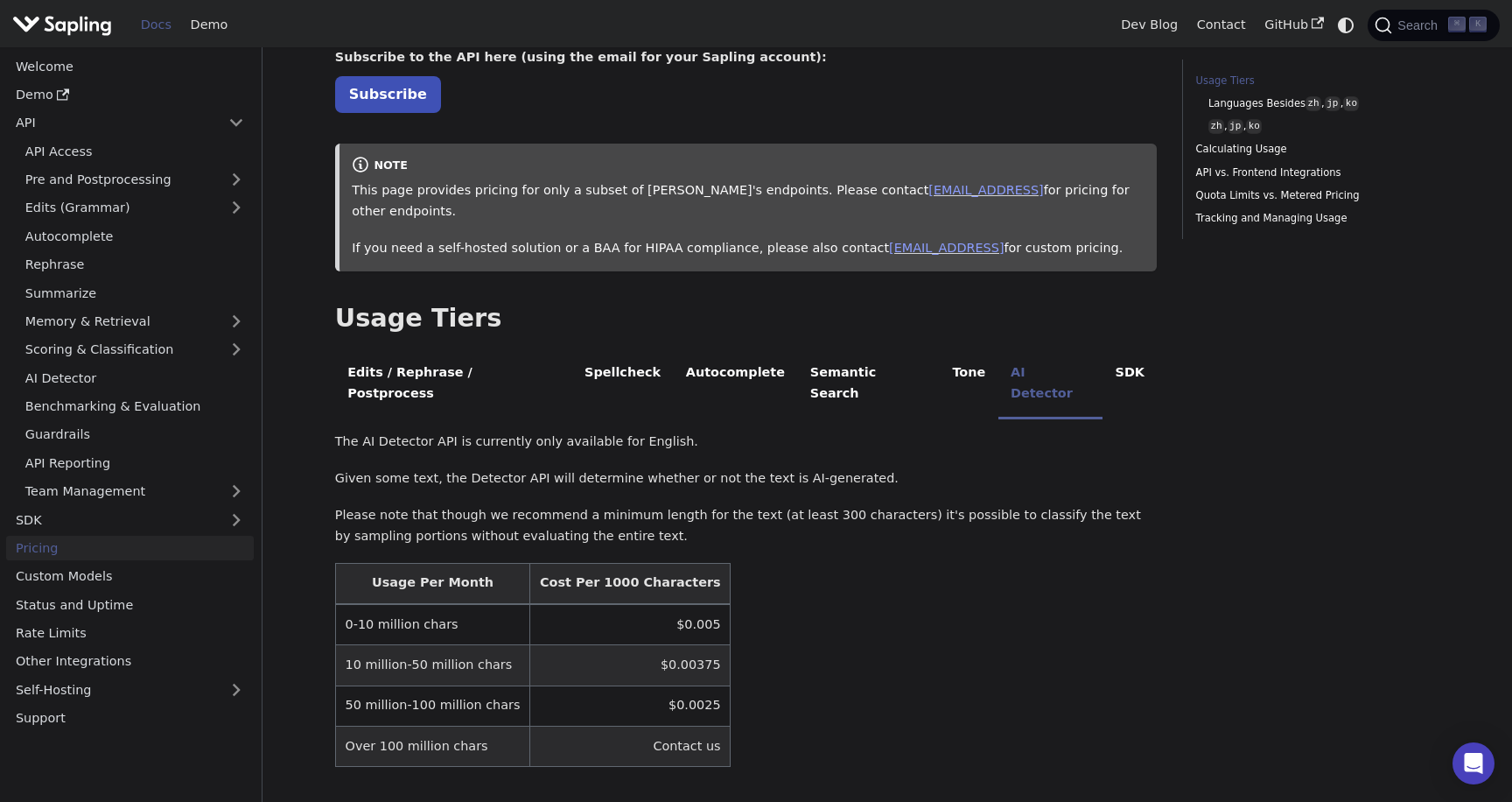
scroll to position [161, 0]
